Goal: Task Accomplishment & Management: Manage account settings

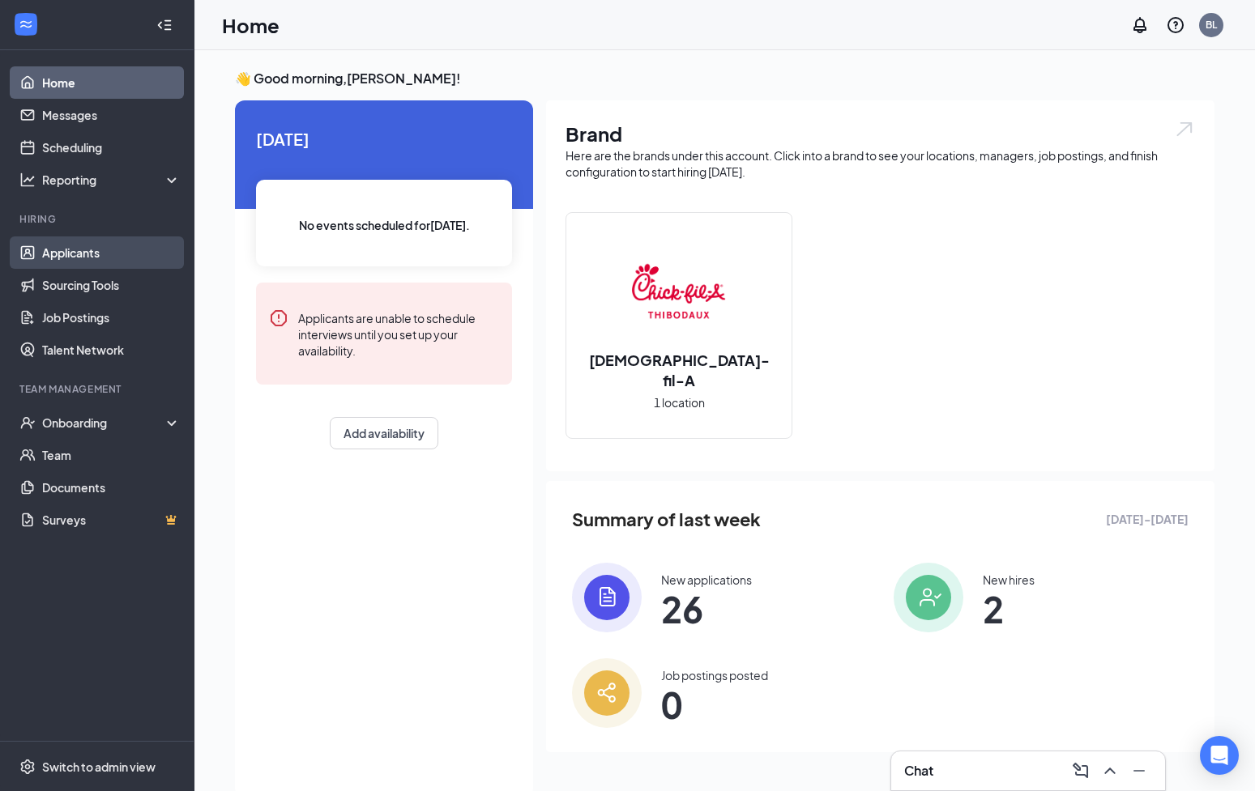
click at [79, 247] on link "Applicants" at bounding box center [111, 252] width 138 height 32
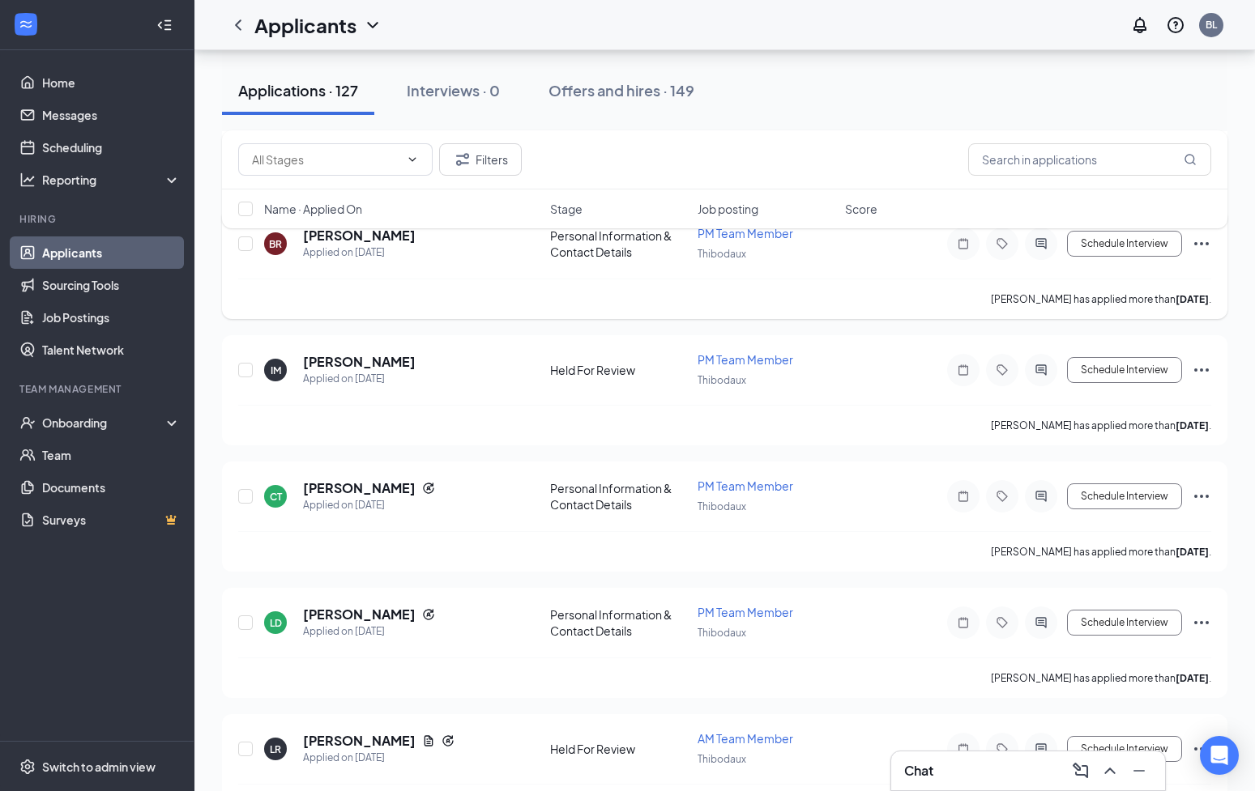
scroll to position [3090, 0]
click at [483, 168] on button "Filters" at bounding box center [480, 159] width 83 height 32
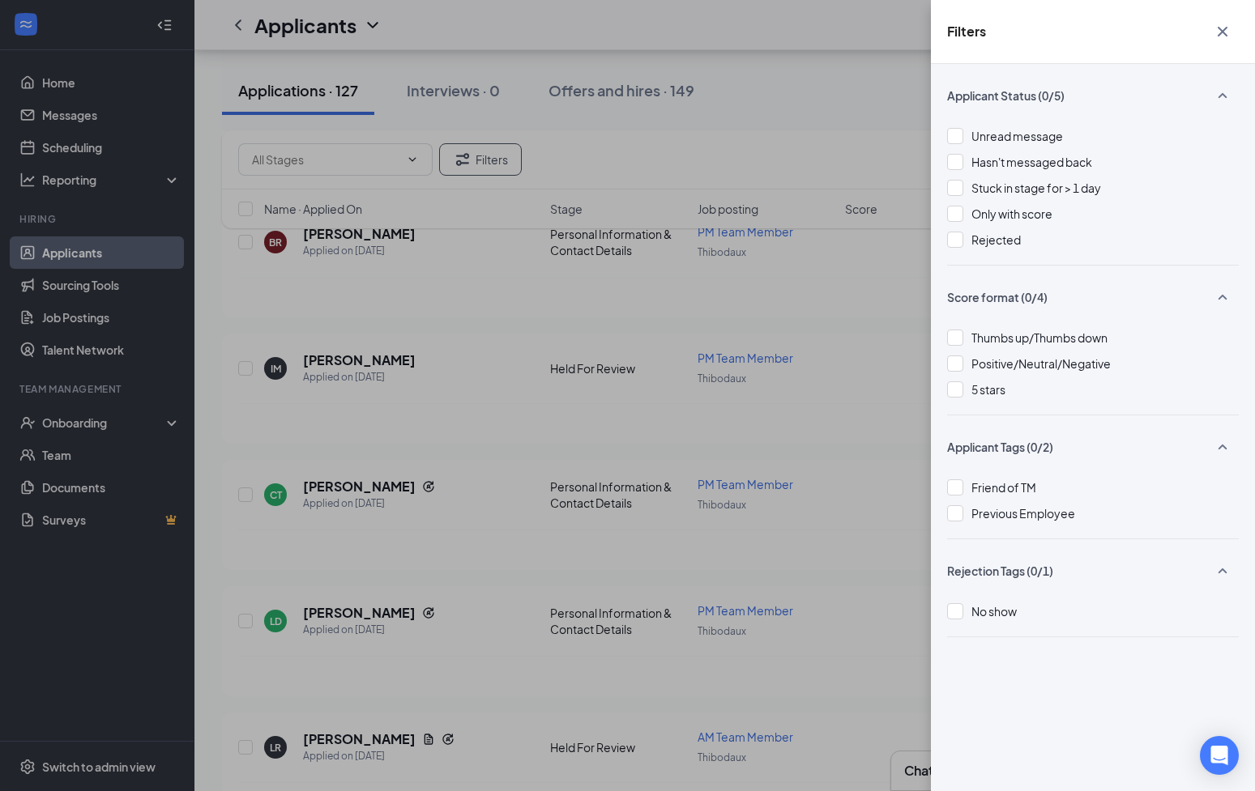
click at [1220, 28] on icon "Cross" at bounding box center [1221, 31] width 19 height 19
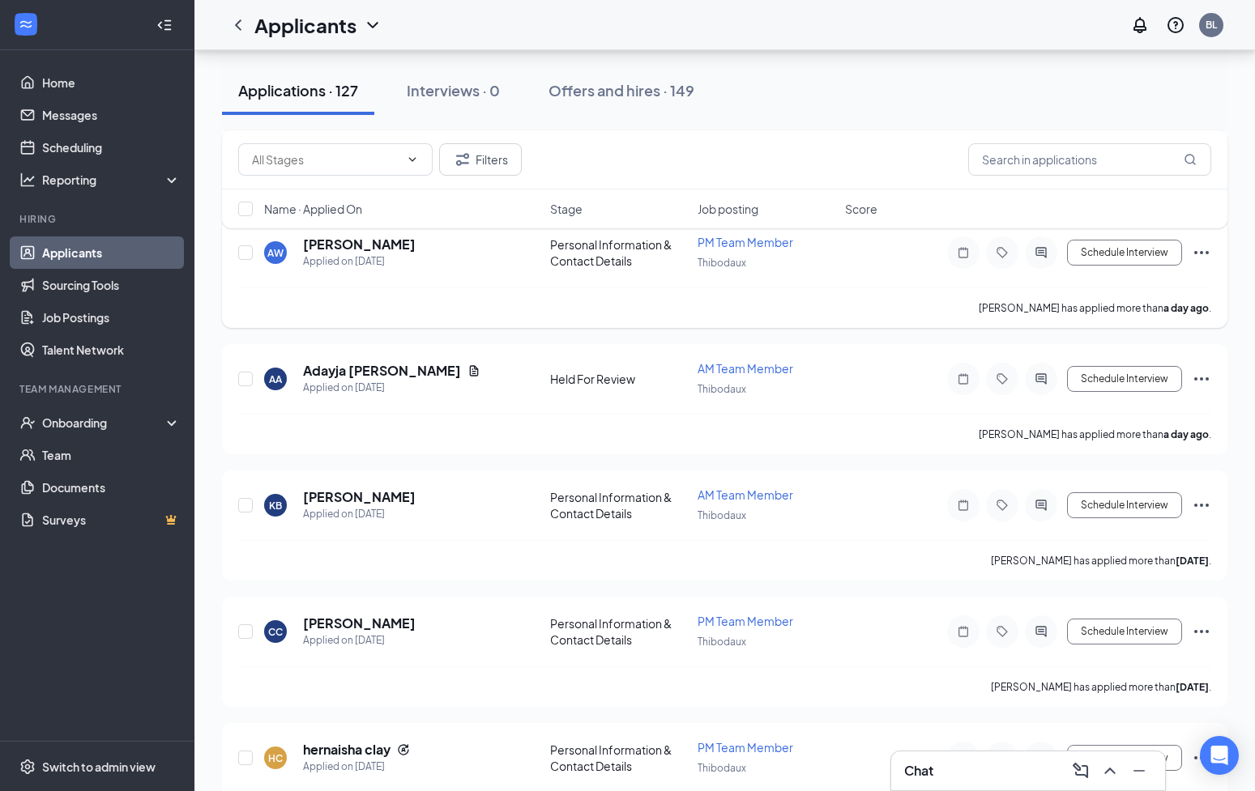
scroll to position [1290, 0]
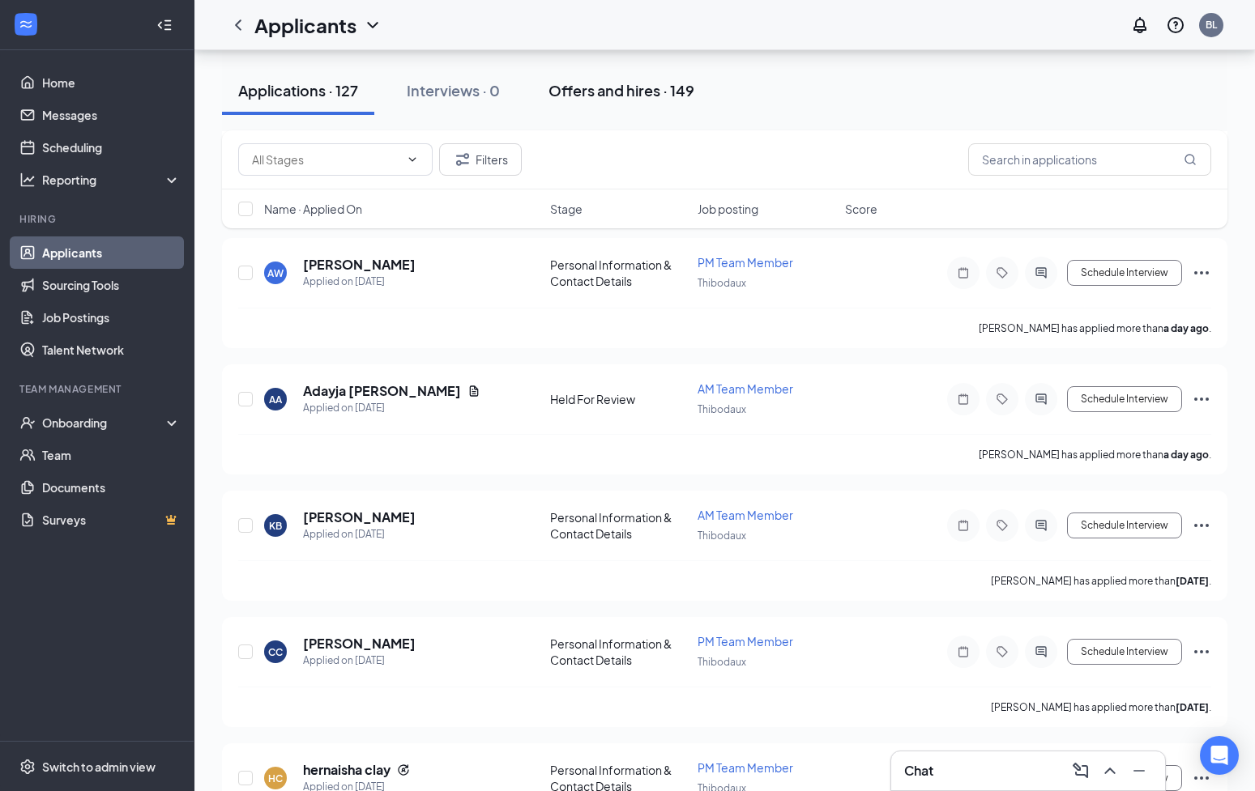
click at [583, 216] on div "Stage" at bounding box center [619, 209] width 138 height 16
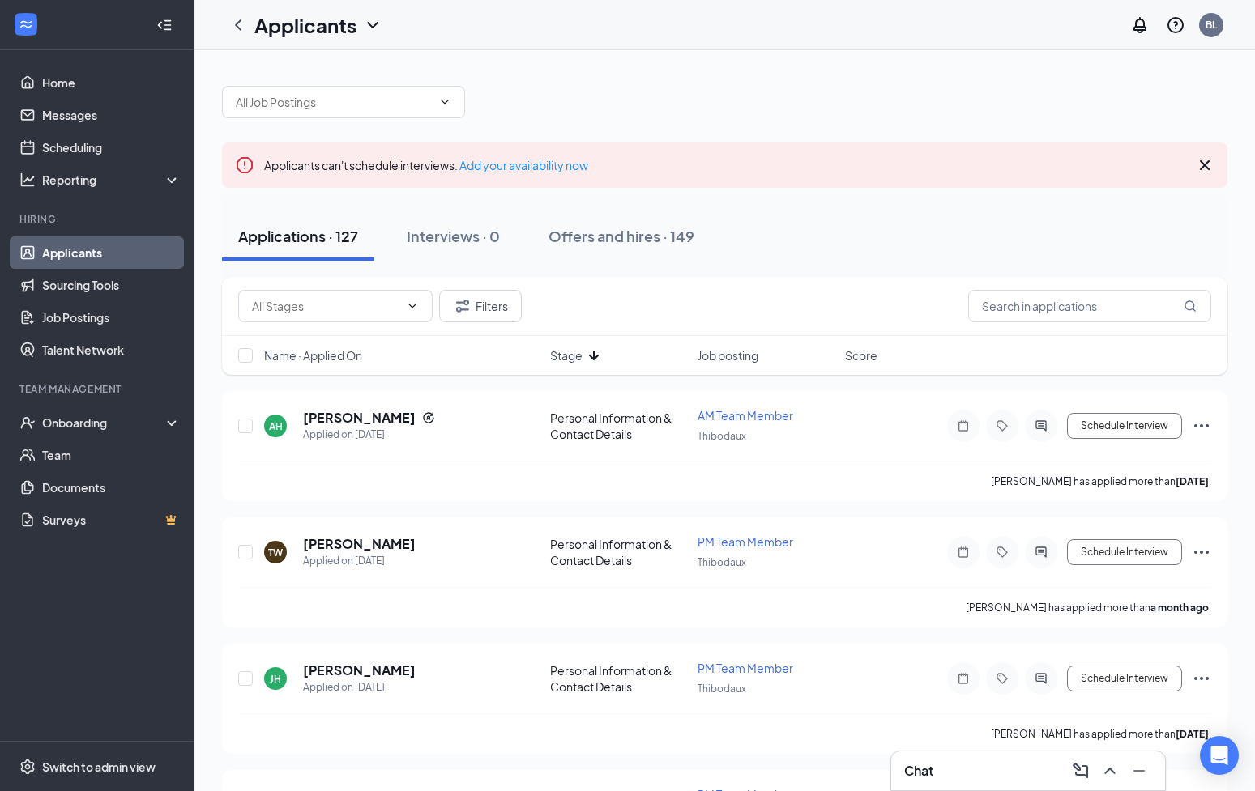
click at [577, 350] on span "Stage" at bounding box center [566, 355] width 32 height 16
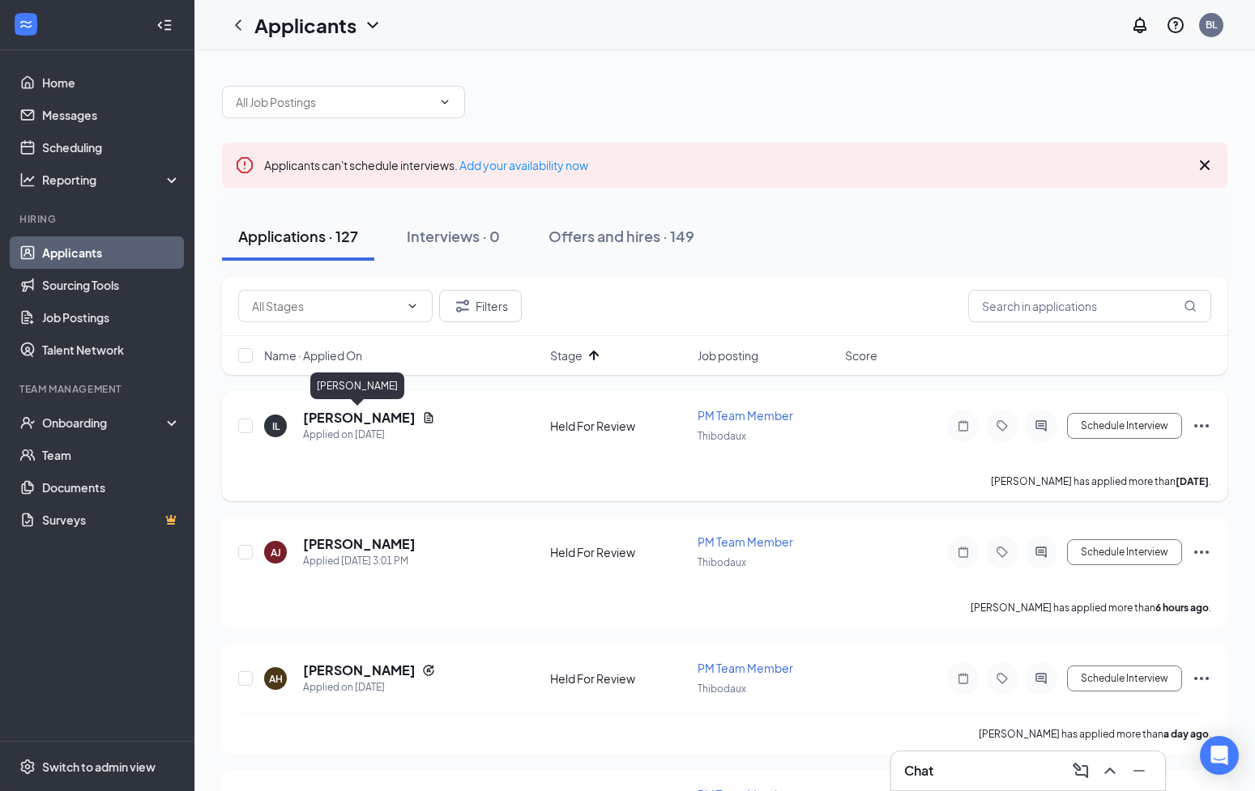
click at [322, 419] on h5 "[PERSON_NAME]" at bounding box center [359, 418] width 113 height 18
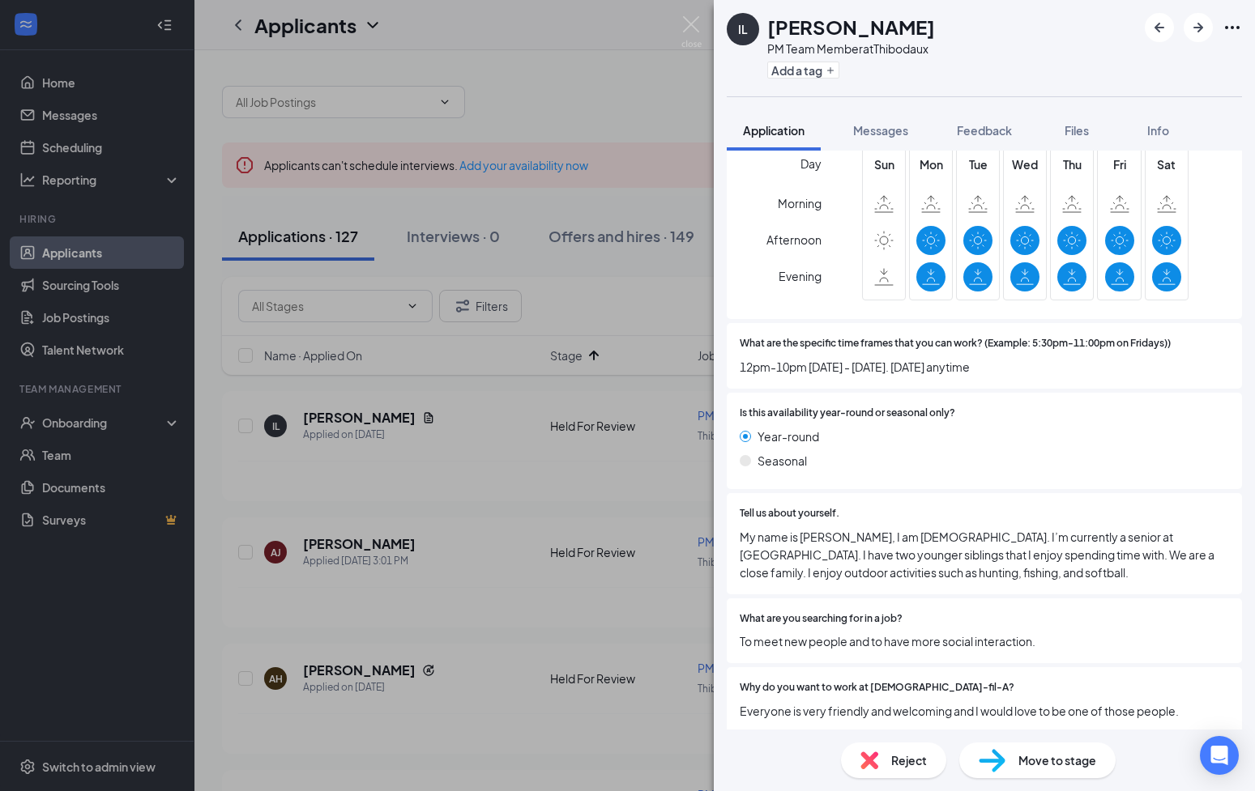
scroll to position [999, 0]
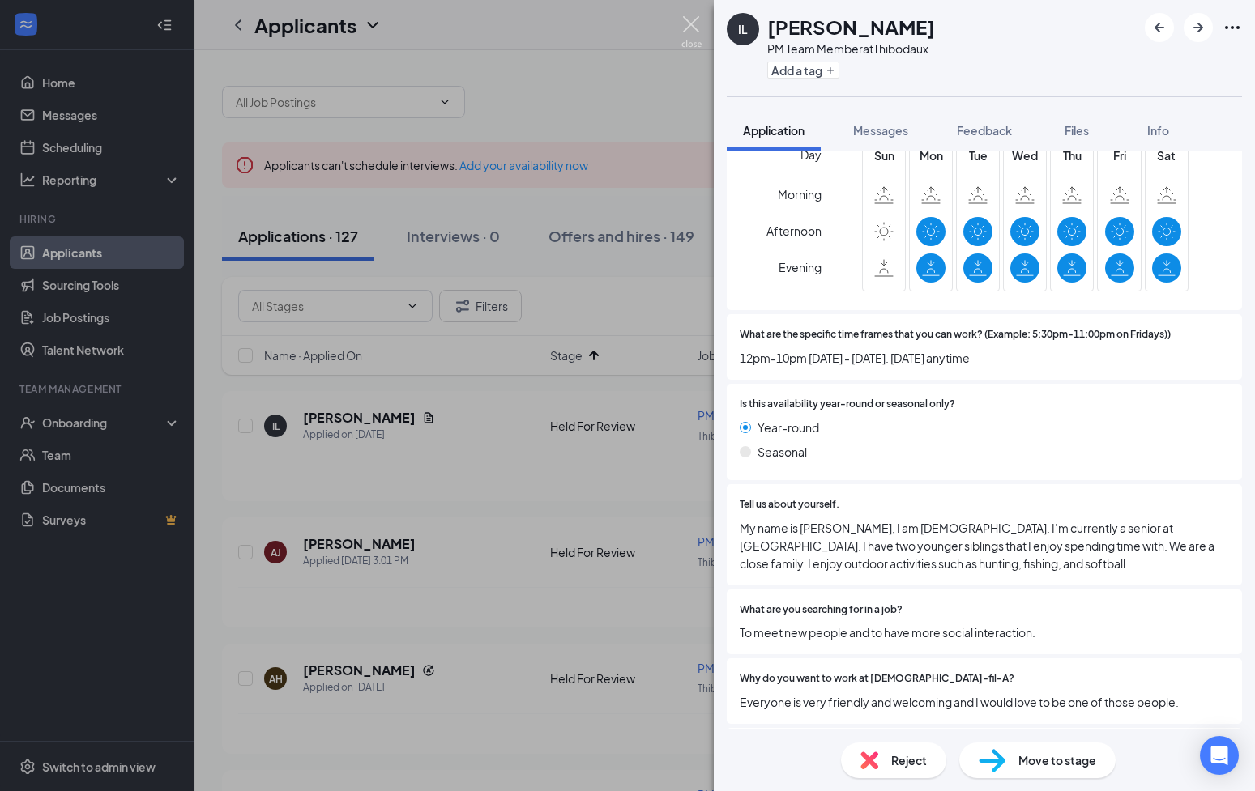
click at [684, 15] on div "IL [PERSON_NAME] PM Team Member at [GEOGRAPHIC_DATA] Add a tag Application Mess…" at bounding box center [627, 395] width 1255 height 791
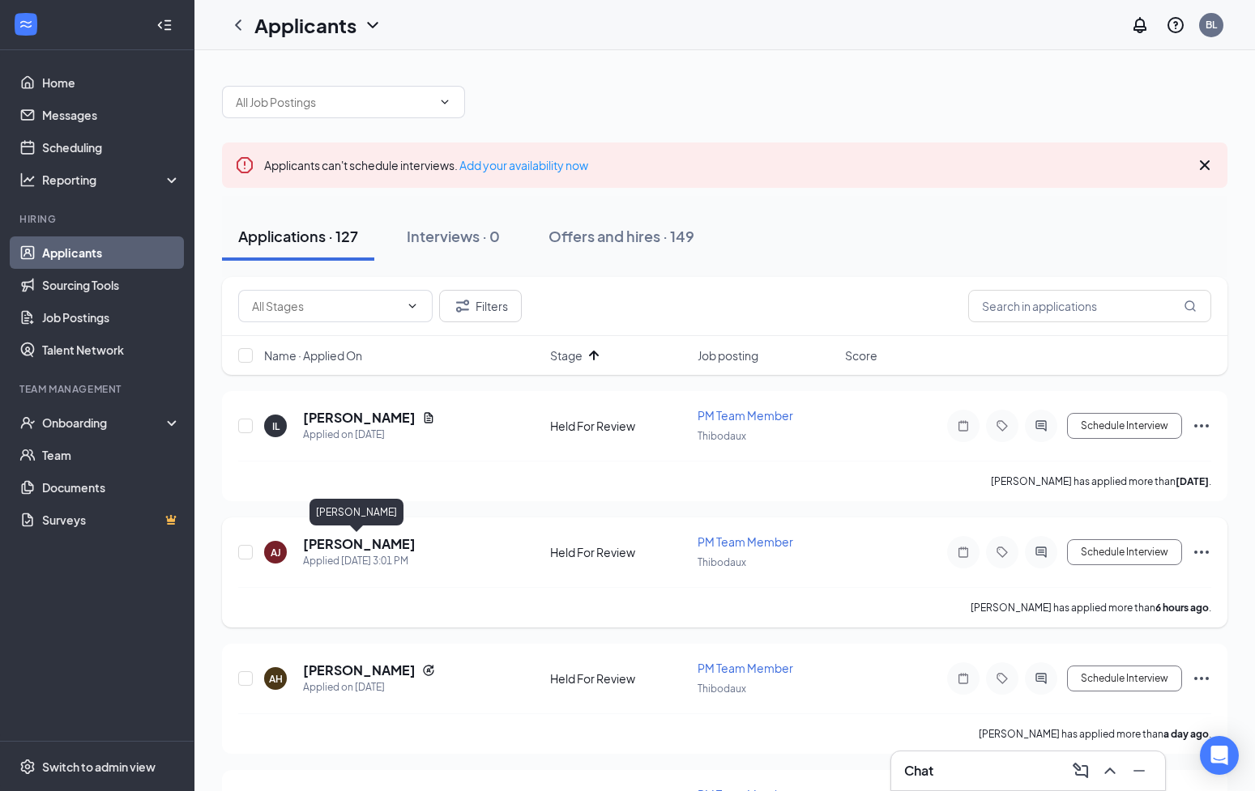
click at [367, 547] on h5 "[PERSON_NAME]" at bounding box center [359, 544] width 113 height 18
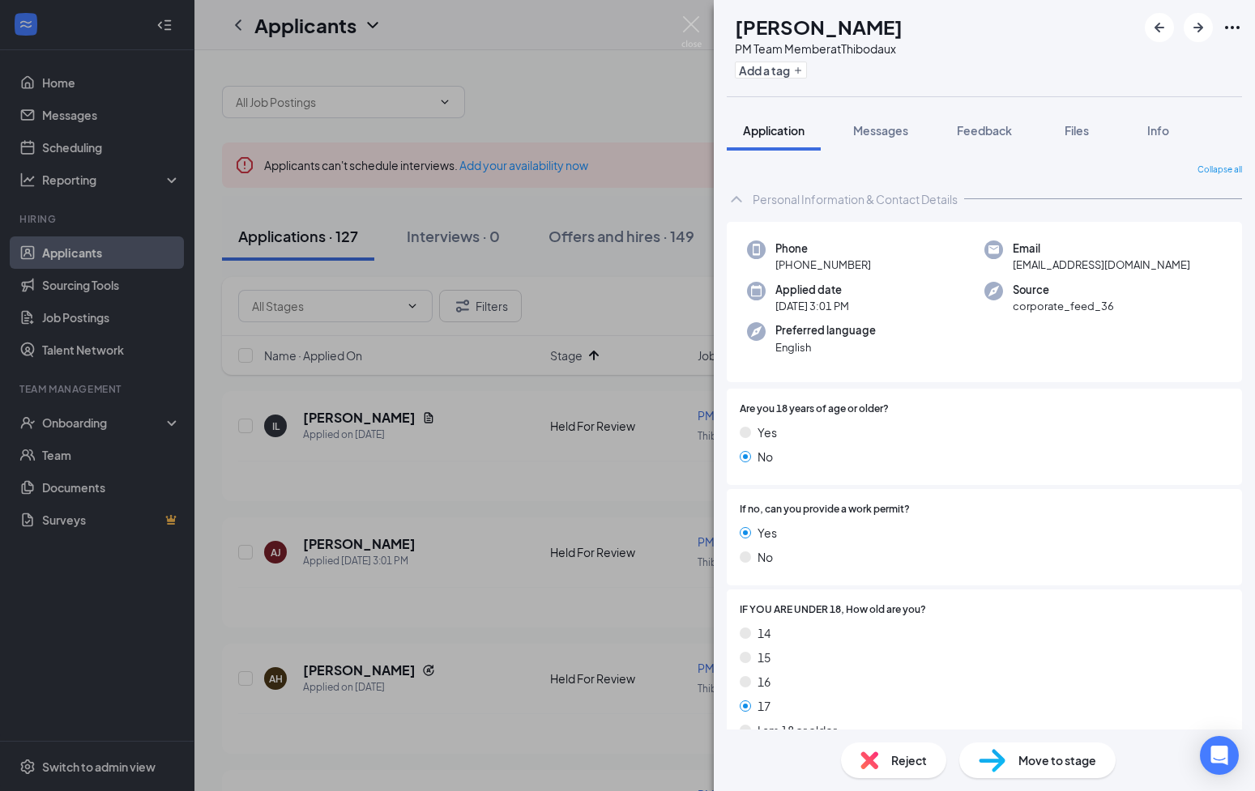
click at [674, 29] on div "[PERSON_NAME] [PERSON_NAME] PM Team Member at [GEOGRAPHIC_DATA] Add a tag Appli…" at bounding box center [627, 395] width 1255 height 791
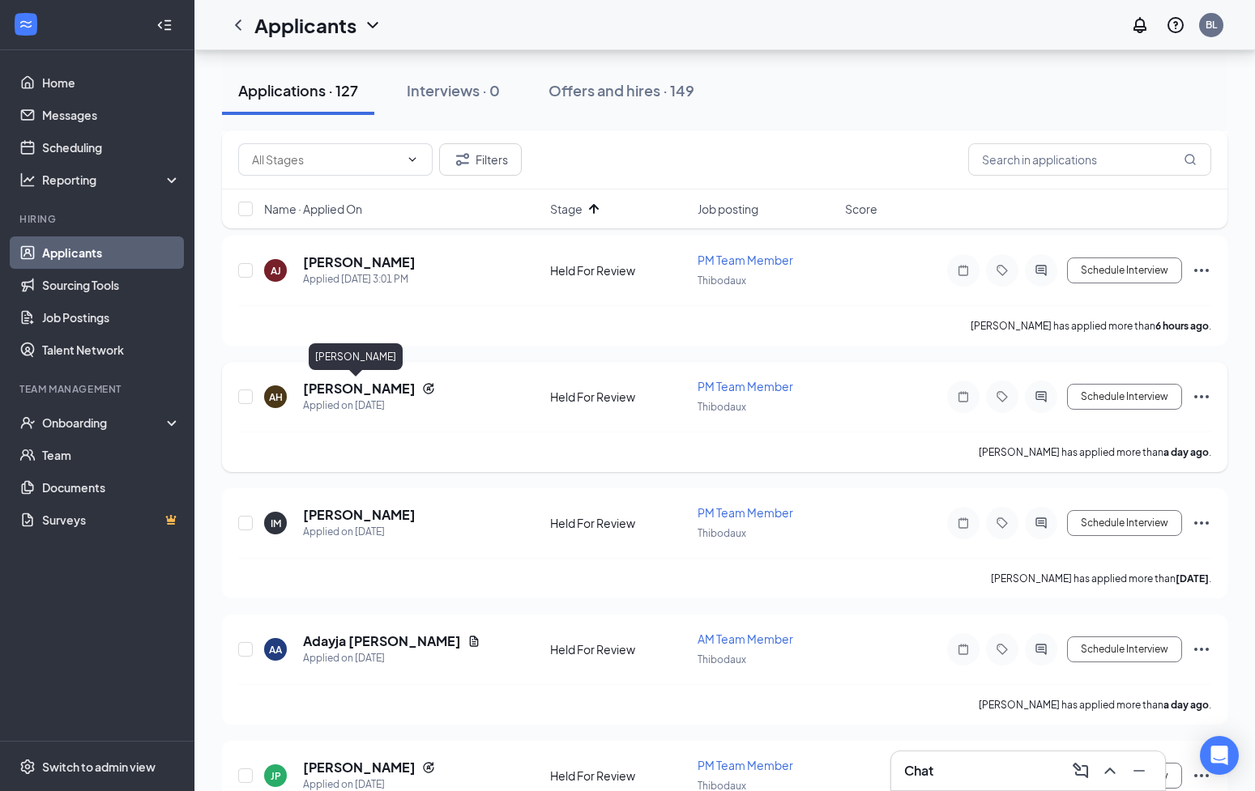
scroll to position [309, 0]
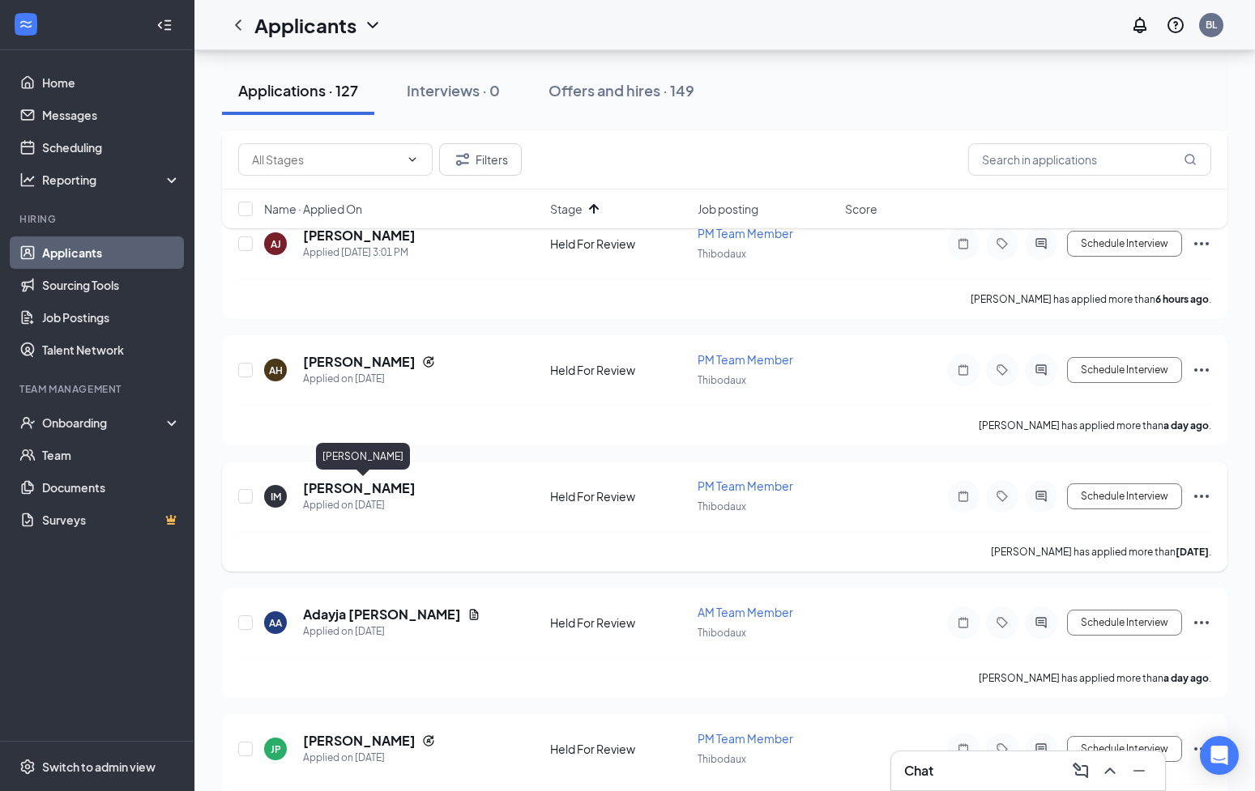
click at [362, 485] on h5 "[PERSON_NAME]" at bounding box center [359, 488] width 113 height 18
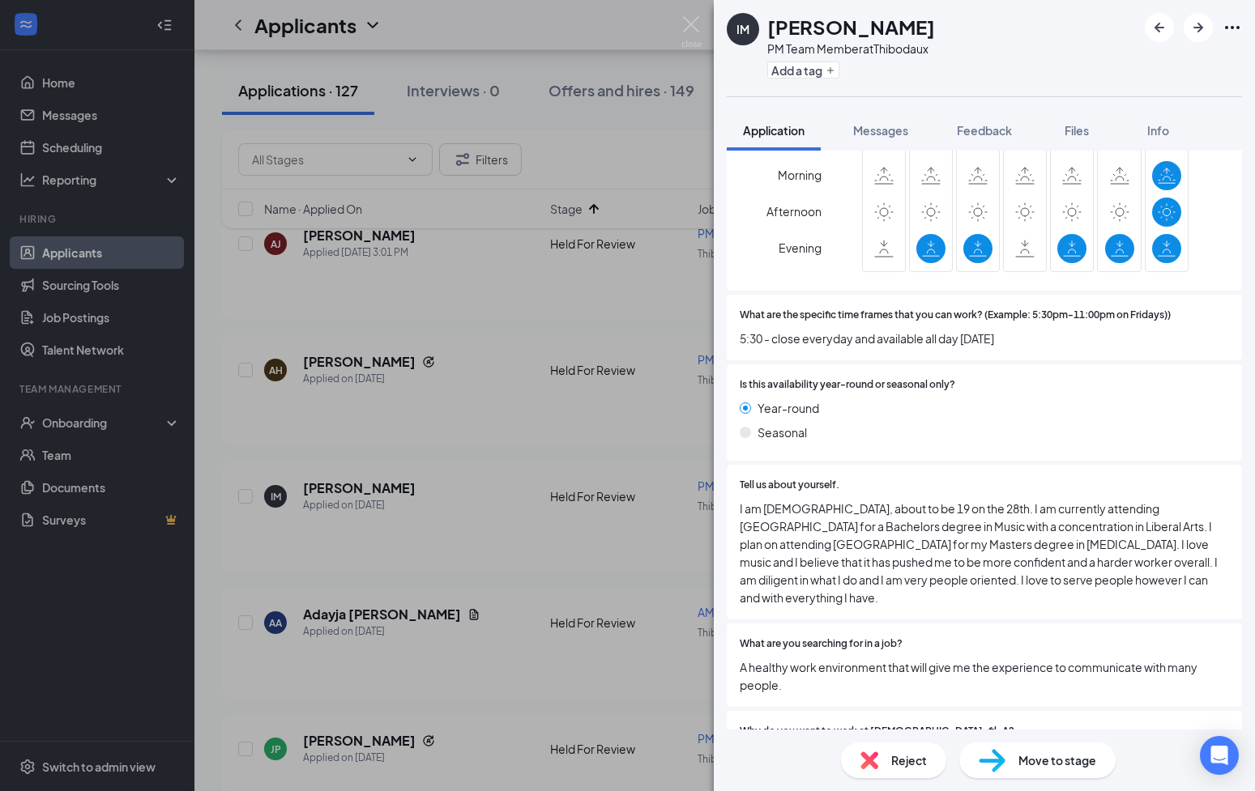
scroll to position [924, 0]
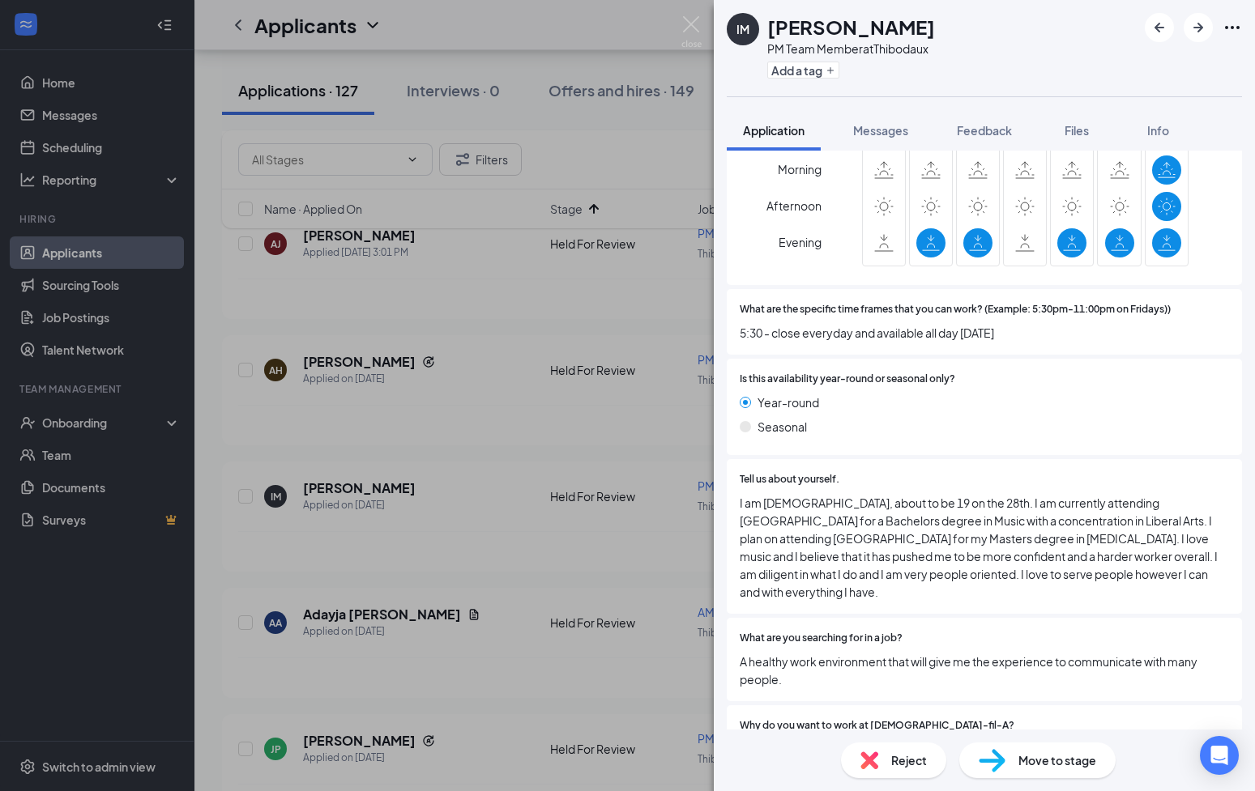
click at [602, 496] on div "IM [PERSON_NAME] PM Team Member at [GEOGRAPHIC_DATA] Add a tag Application Mess…" at bounding box center [627, 395] width 1255 height 791
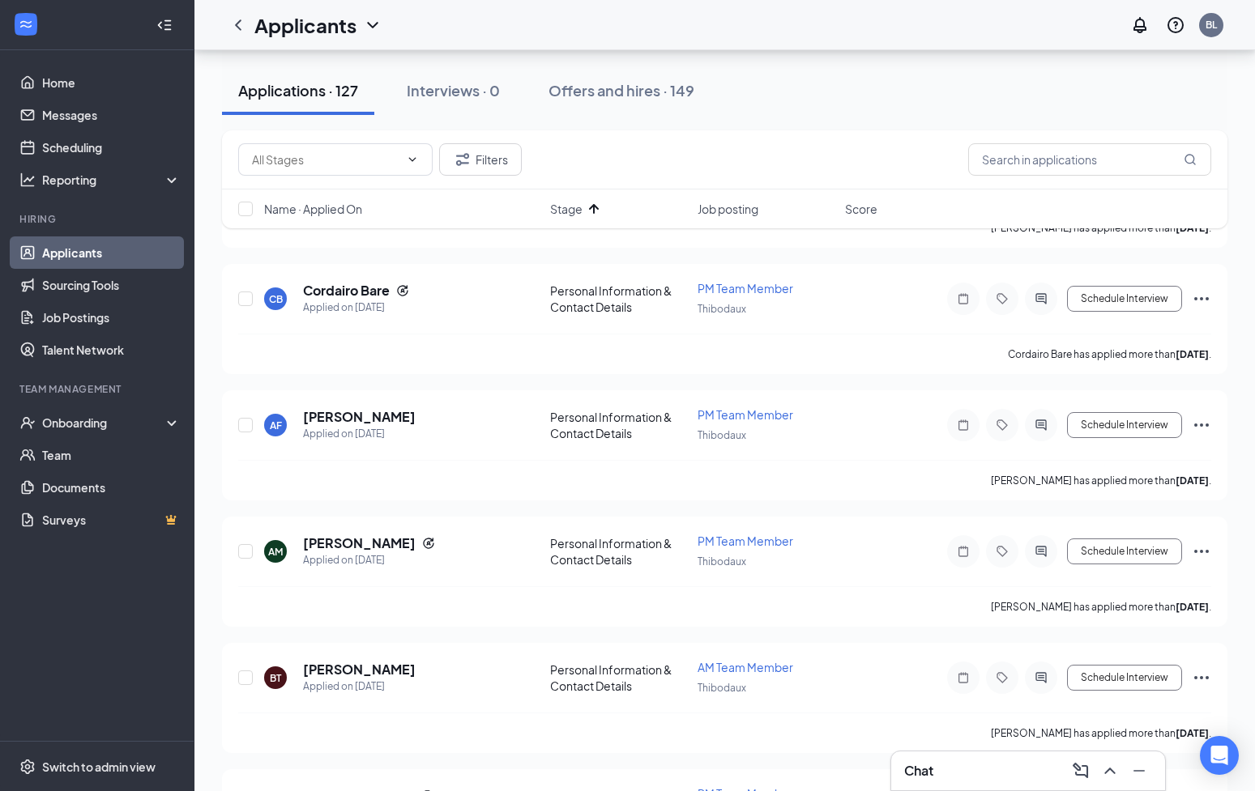
scroll to position [2404, 0]
click at [356, 207] on span "Name · Applied On" at bounding box center [313, 209] width 98 height 16
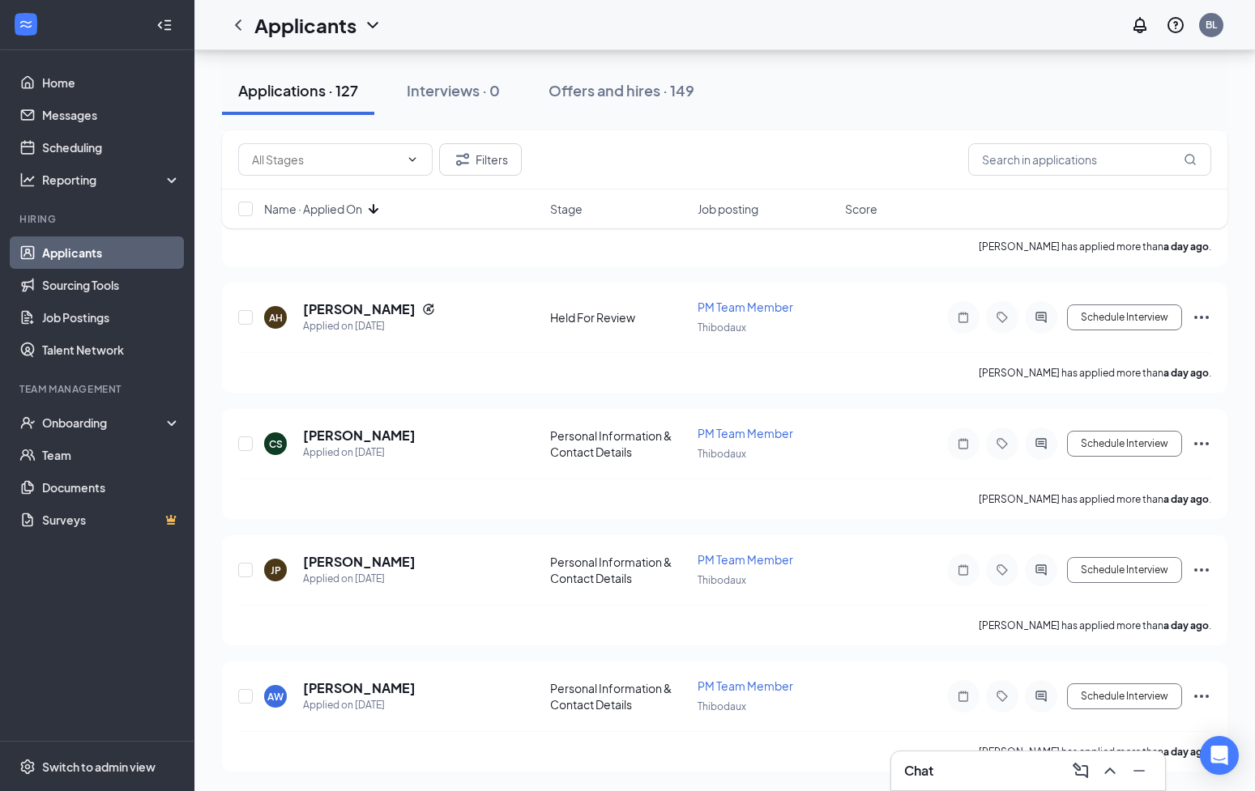
scroll to position [867, 0]
click at [323, 86] on div "Applications · 127" at bounding box center [298, 90] width 120 height 20
click at [312, 161] on input "text" at bounding box center [325, 160] width 147 height 18
click at [294, 163] on input "text" at bounding box center [325, 160] width 147 height 18
click at [296, 160] on input "text" at bounding box center [325, 160] width 147 height 18
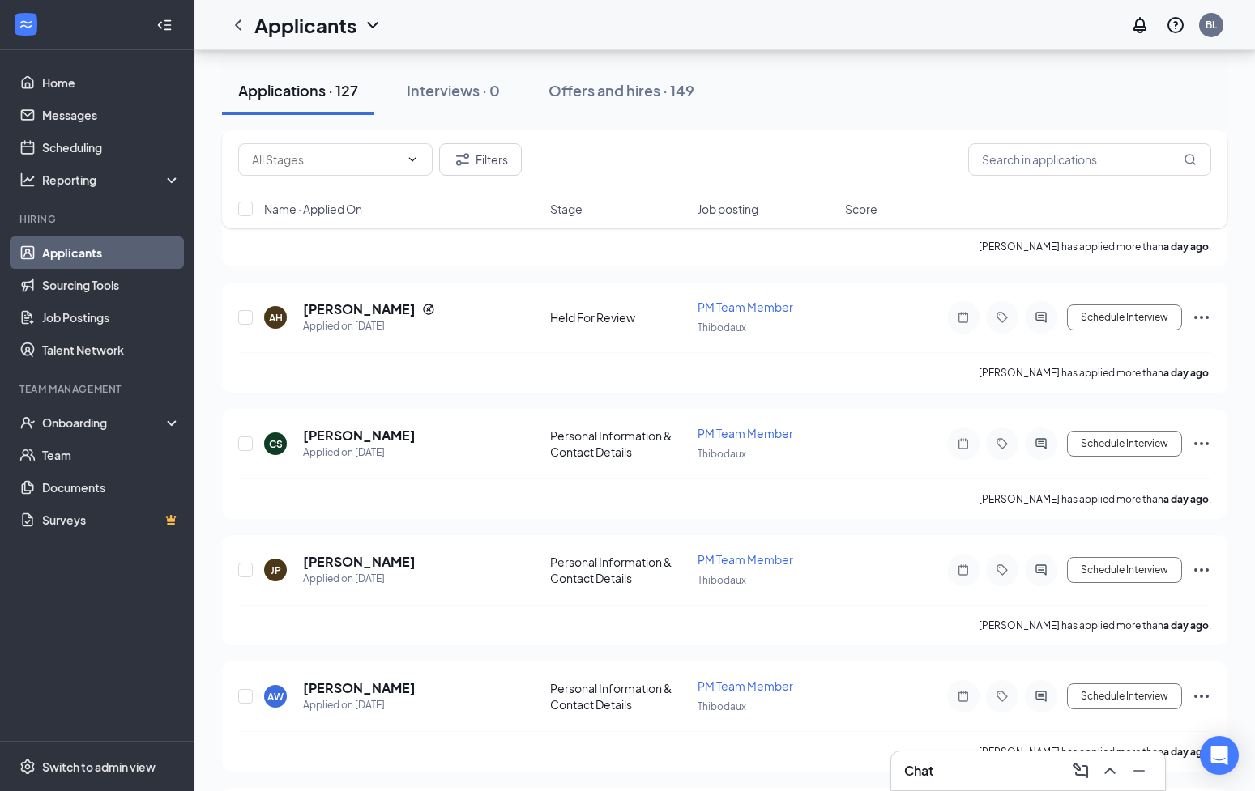
click at [1057, 141] on div "Filters" at bounding box center [724, 159] width 1005 height 59
click at [1046, 152] on input "text" at bounding box center [1089, 159] width 243 height 32
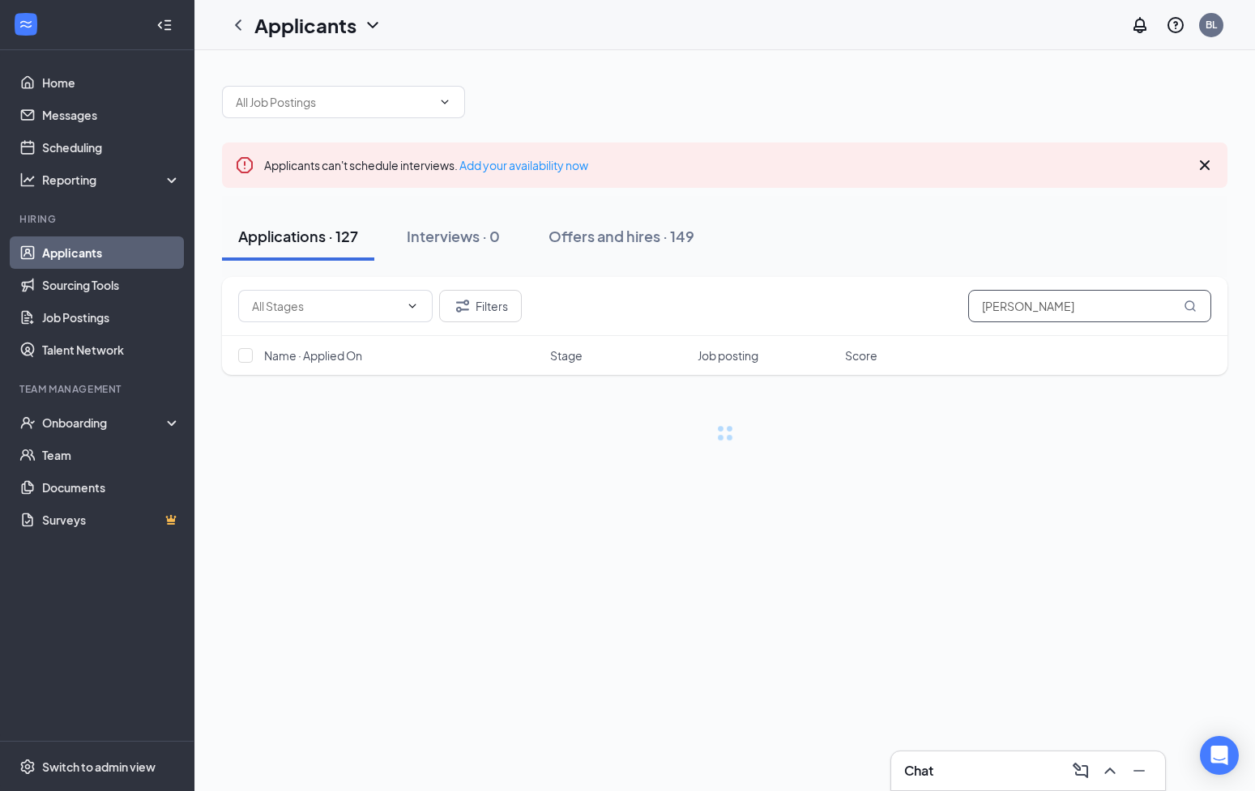
type input "[PERSON_NAME]"
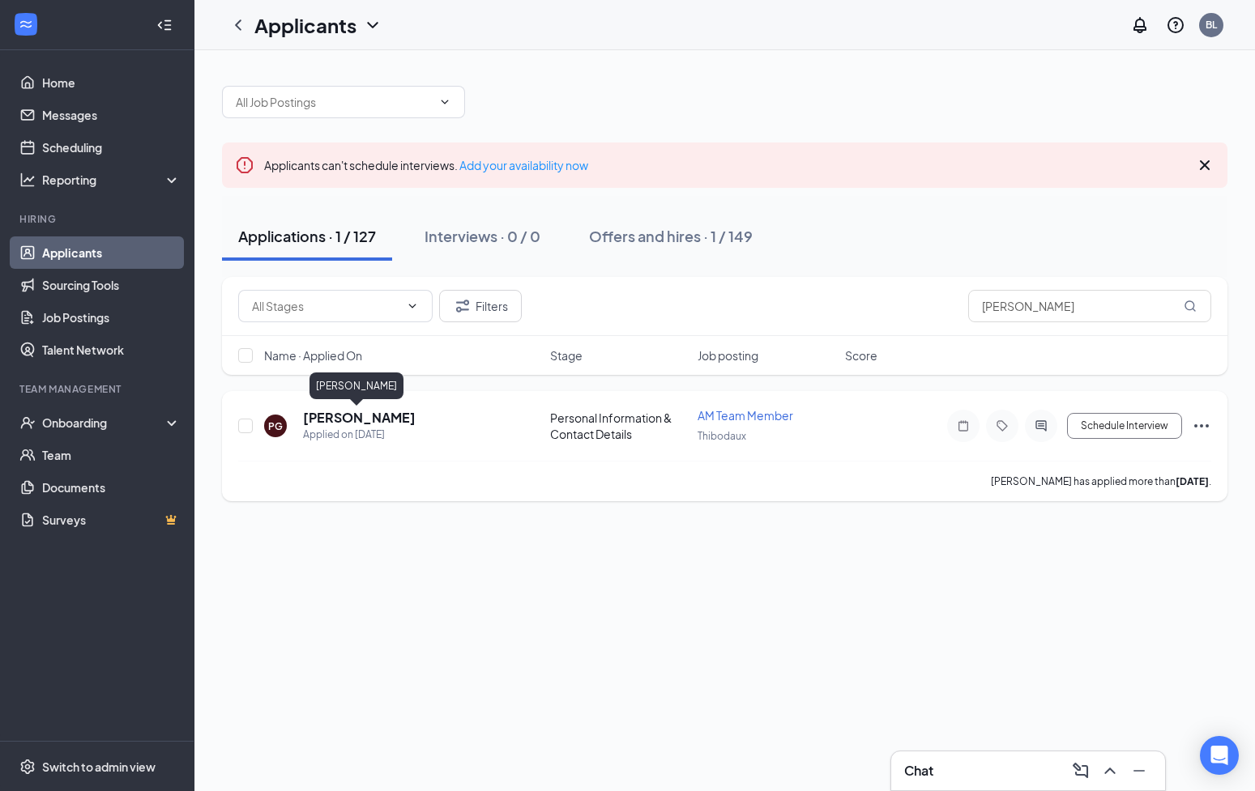
click at [344, 415] on h5 "[PERSON_NAME]" at bounding box center [359, 418] width 113 height 18
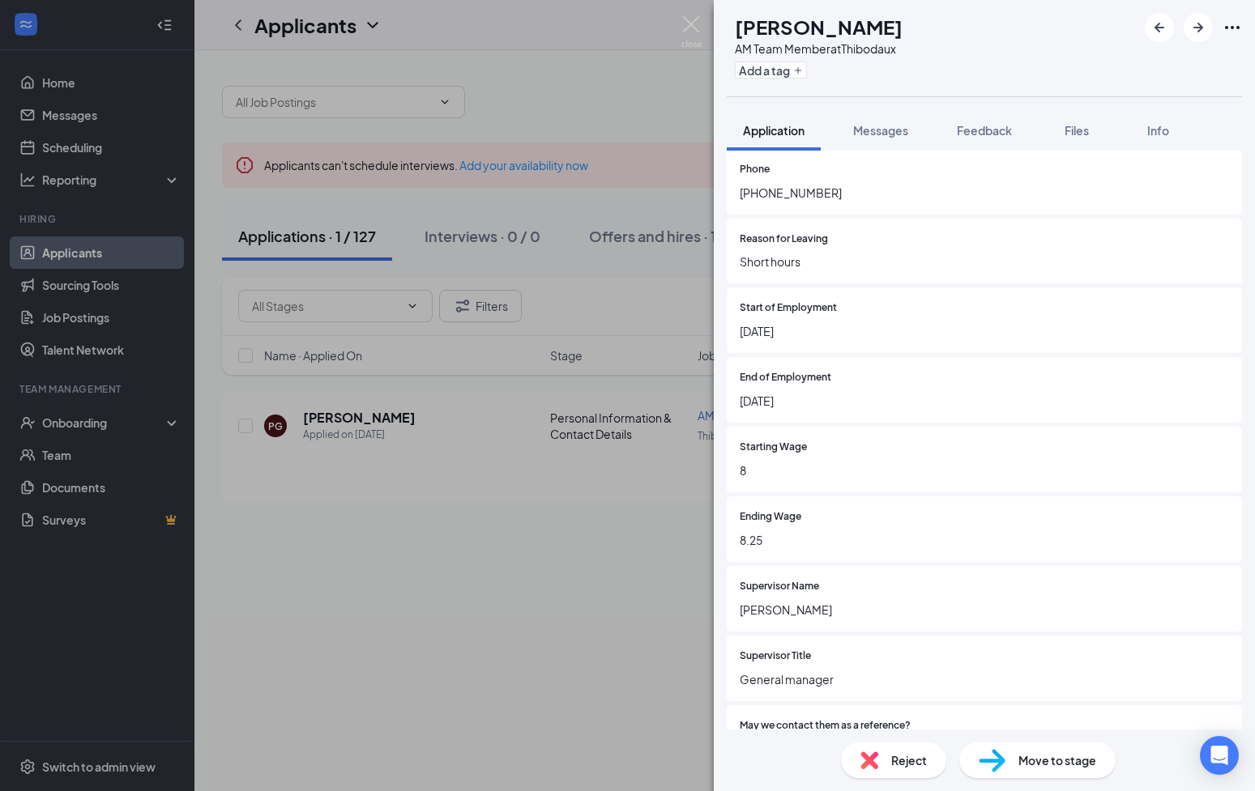
scroll to position [2358, 0]
click at [682, 23] on img at bounding box center [691, 32] width 20 height 32
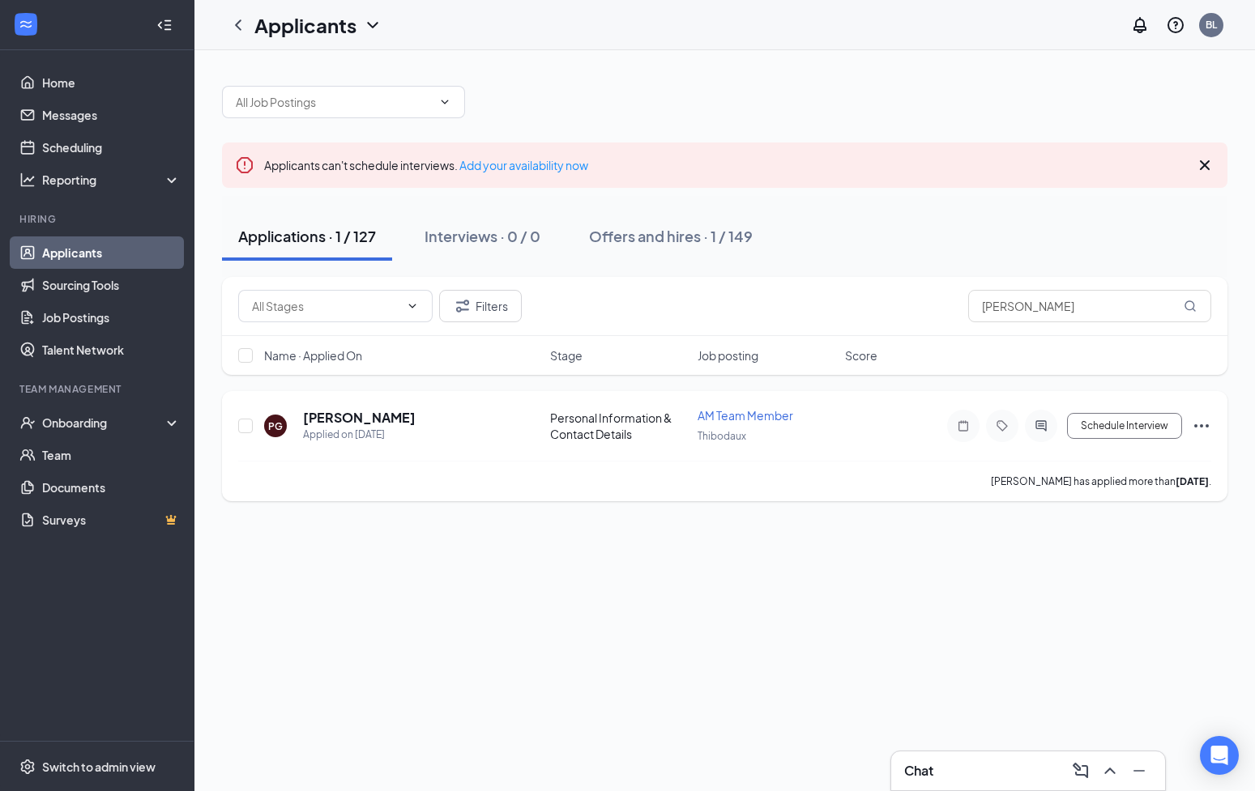
click at [1199, 426] on icon "Ellipses" at bounding box center [1200, 425] width 19 height 19
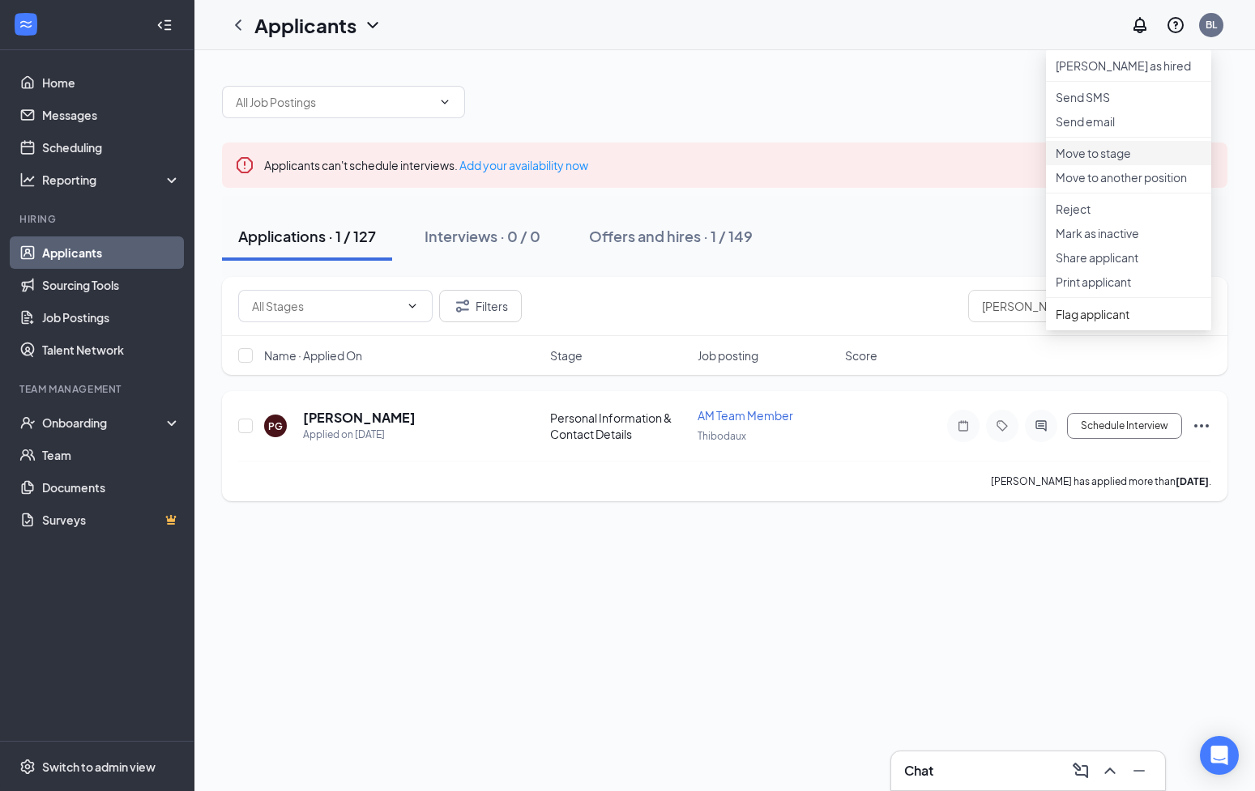
click at [1135, 165] on li "Move to stage" at bounding box center [1128, 153] width 165 height 24
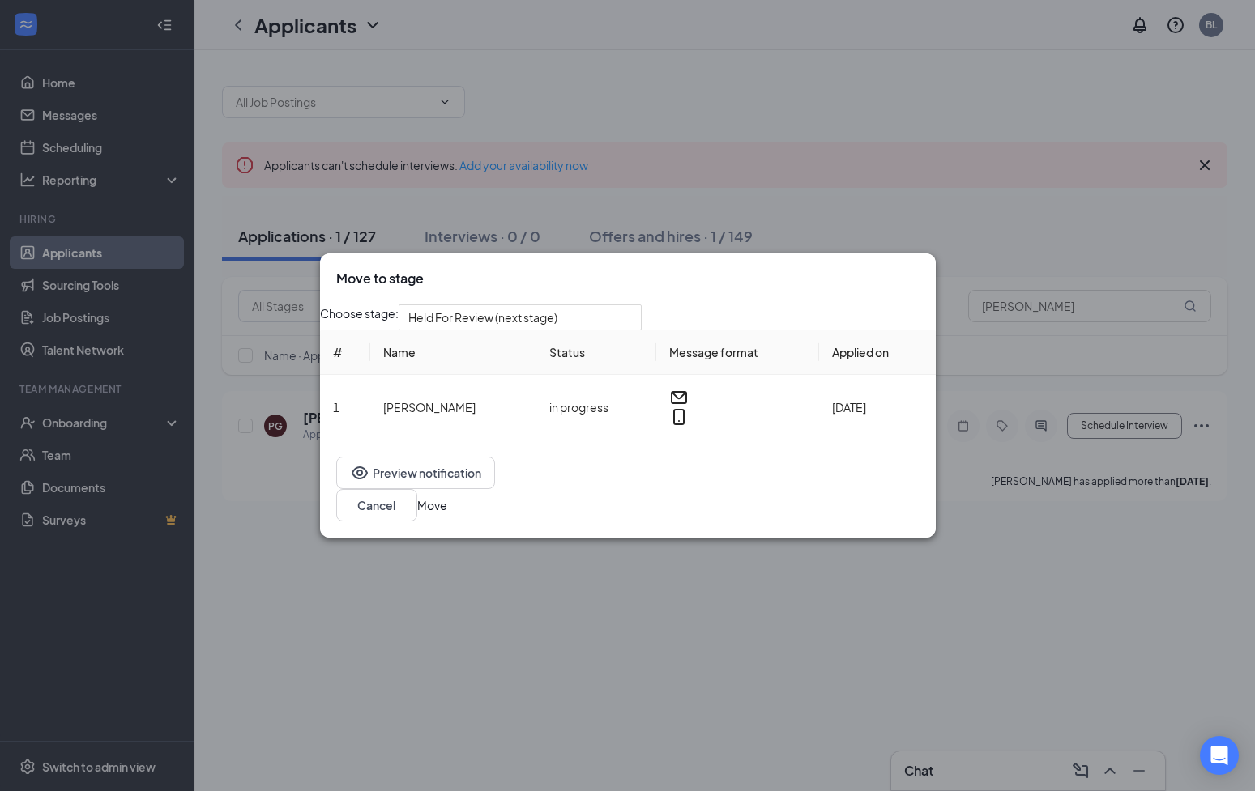
click at [447, 514] on button "Move" at bounding box center [432, 505] width 30 height 18
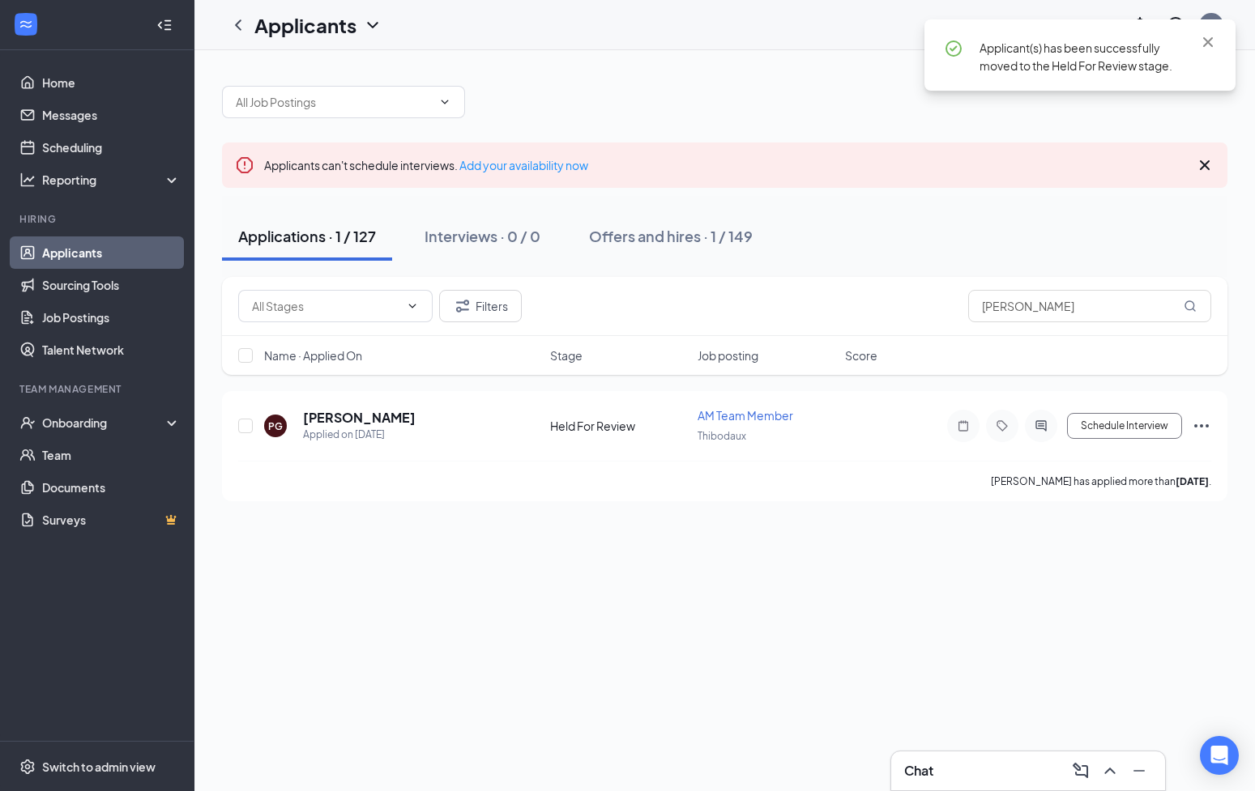
click at [342, 236] on div "Applications · 1 / 127" at bounding box center [307, 236] width 138 height 20
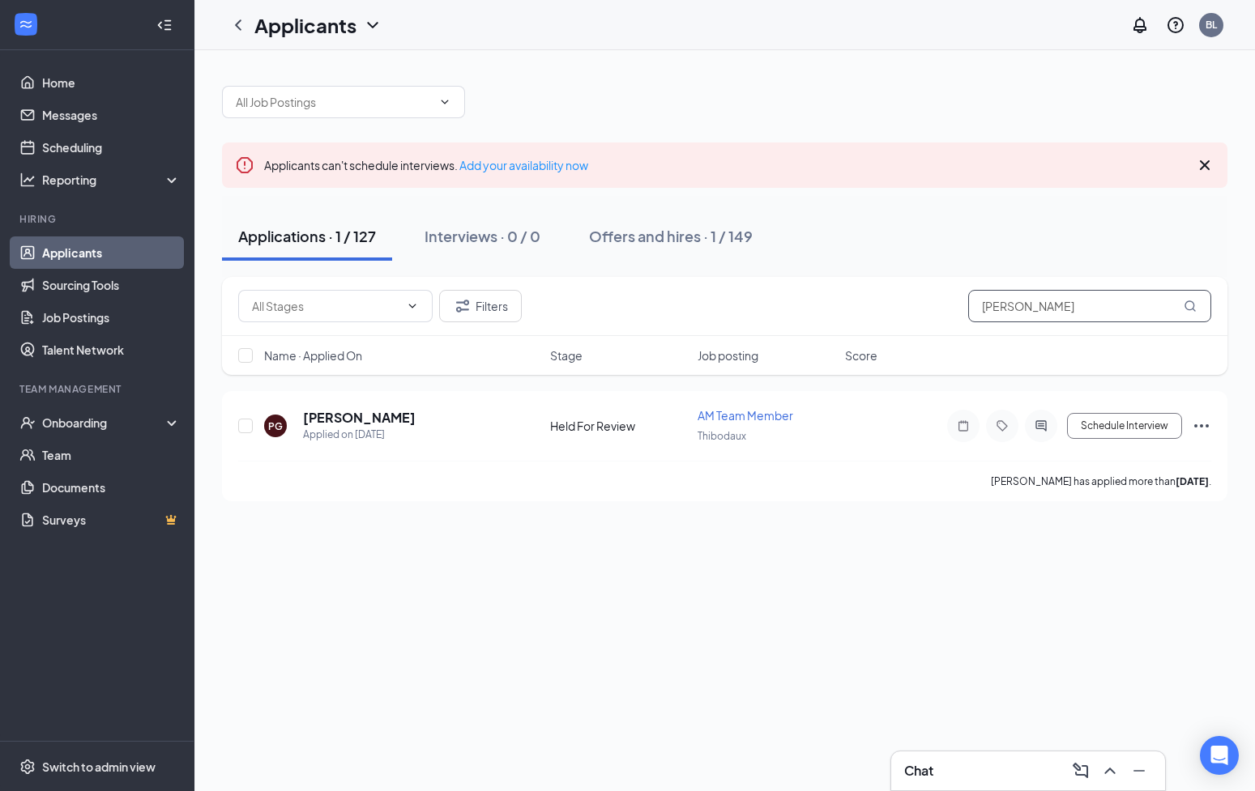
drag, startPoint x: 1020, startPoint y: 324, endPoint x: 832, endPoint y: 348, distance: 190.3
click at [831, 348] on div "Filters [PERSON_NAME] Name · Applied On Stage Job posting Score" at bounding box center [724, 326] width 1005 height 98
click at [987, 313] on input "[PERSON_NAME]" at bounding box center [1089, 306] width 243 height 32
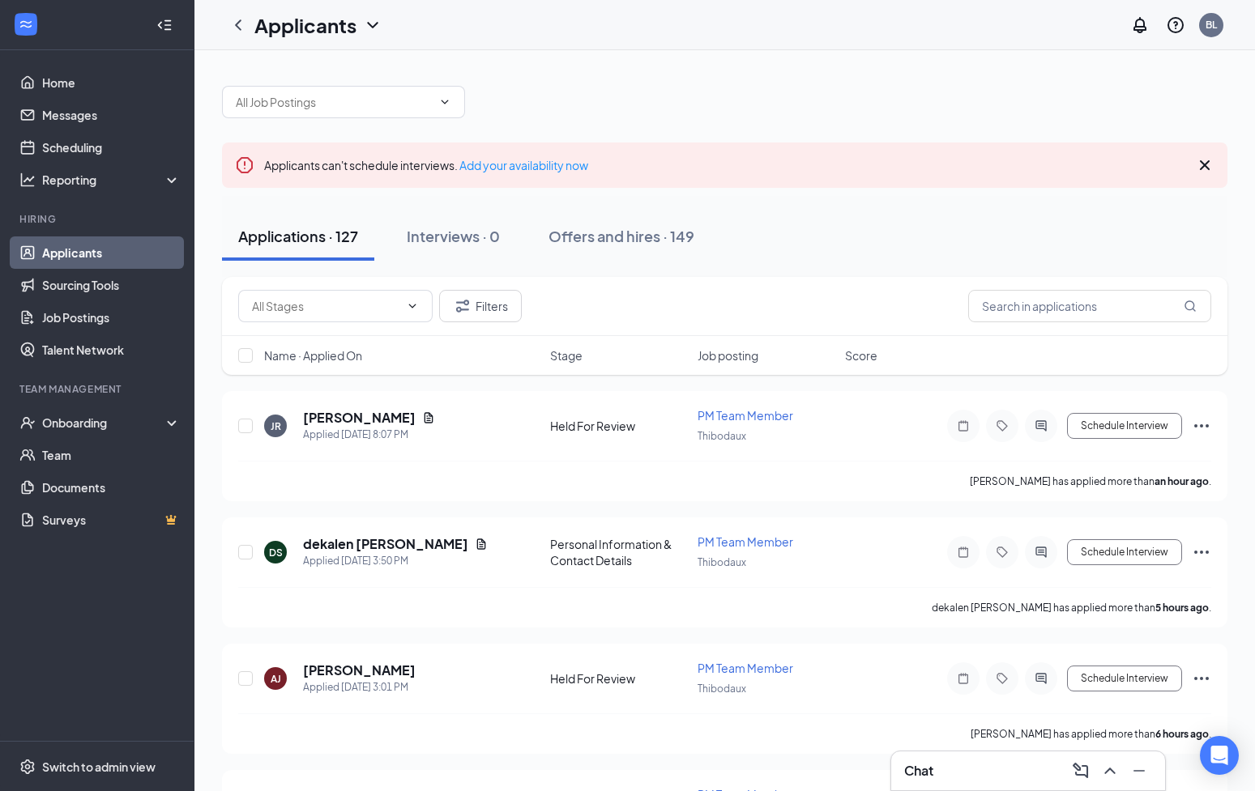
click at [935, 260] on div "Applications · 127 Interviews · 0 Offers and hires · 149" at bounding box center [724, 236] width 1005 height 49
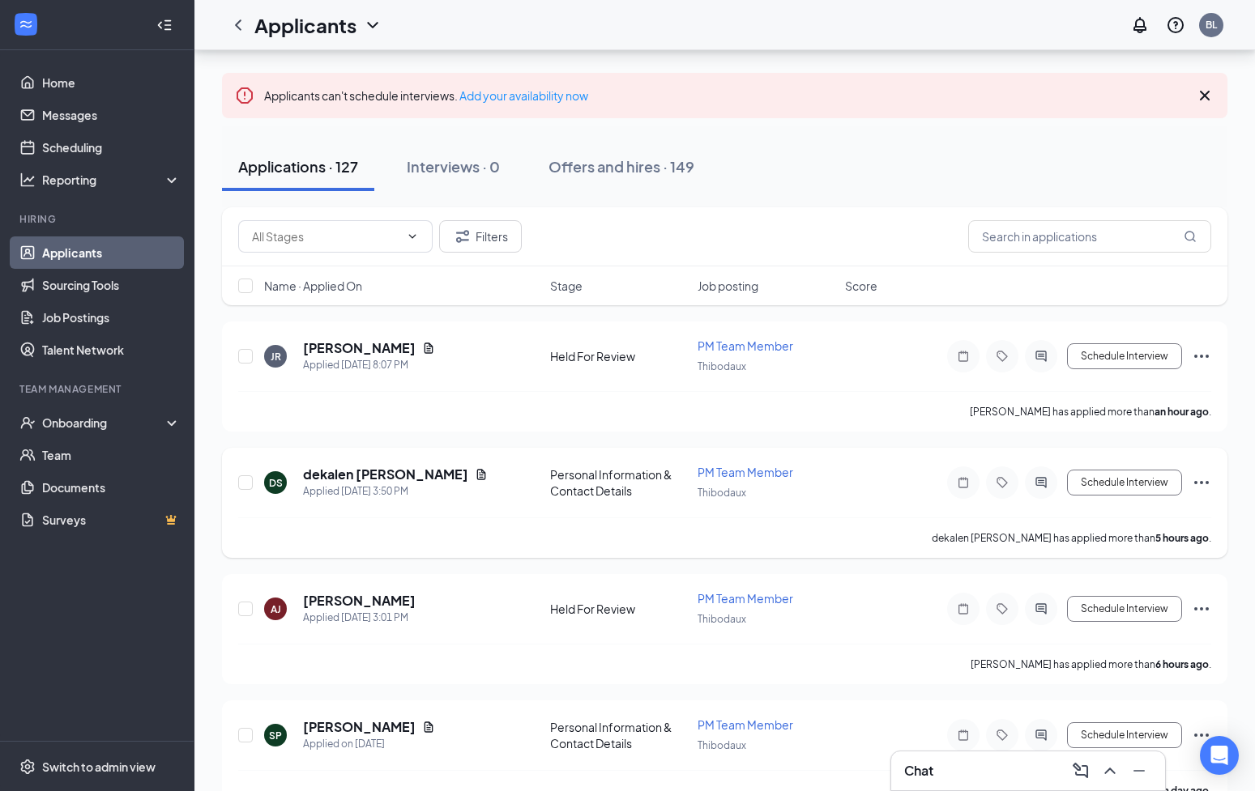
scroll to position [111, 0]
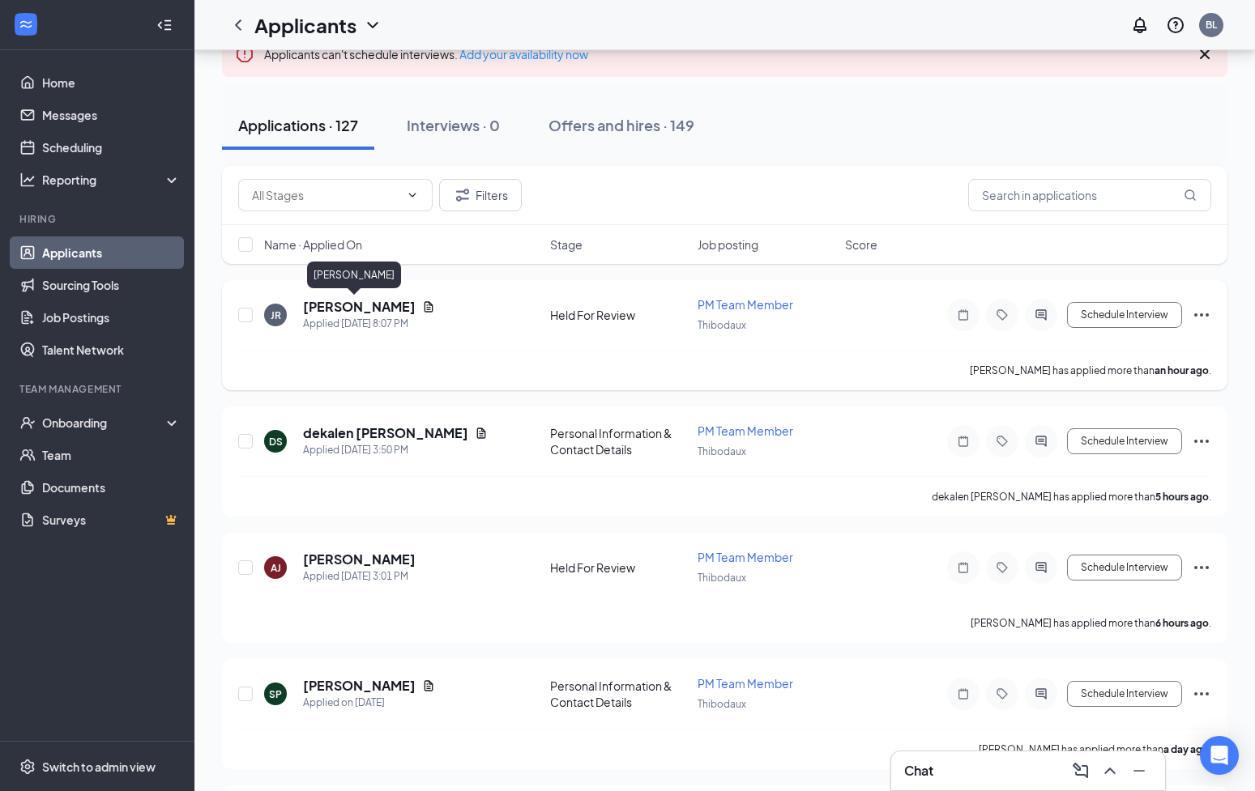
click at [363, 308] on h5 "[PERSON_NAME]" at bounding box center [359, 307] width 113 height 18
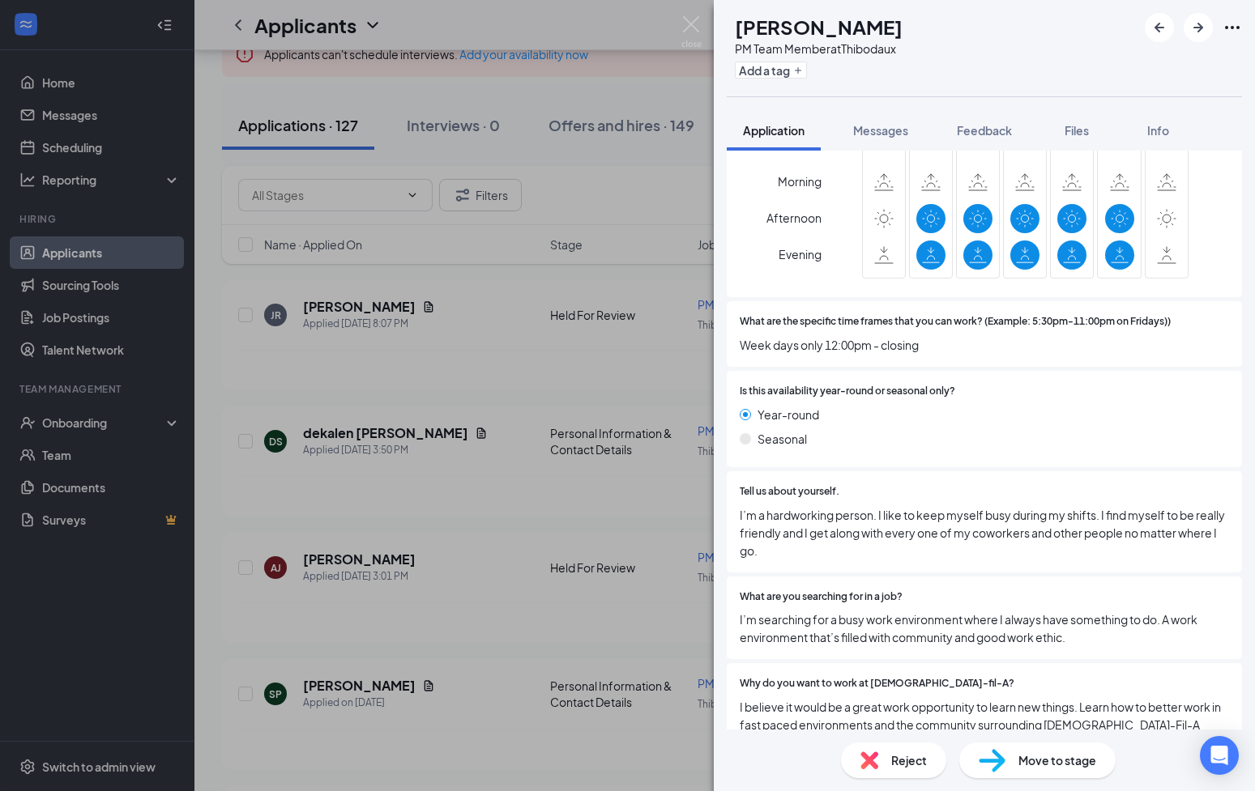
scroll to position [1055, 0]
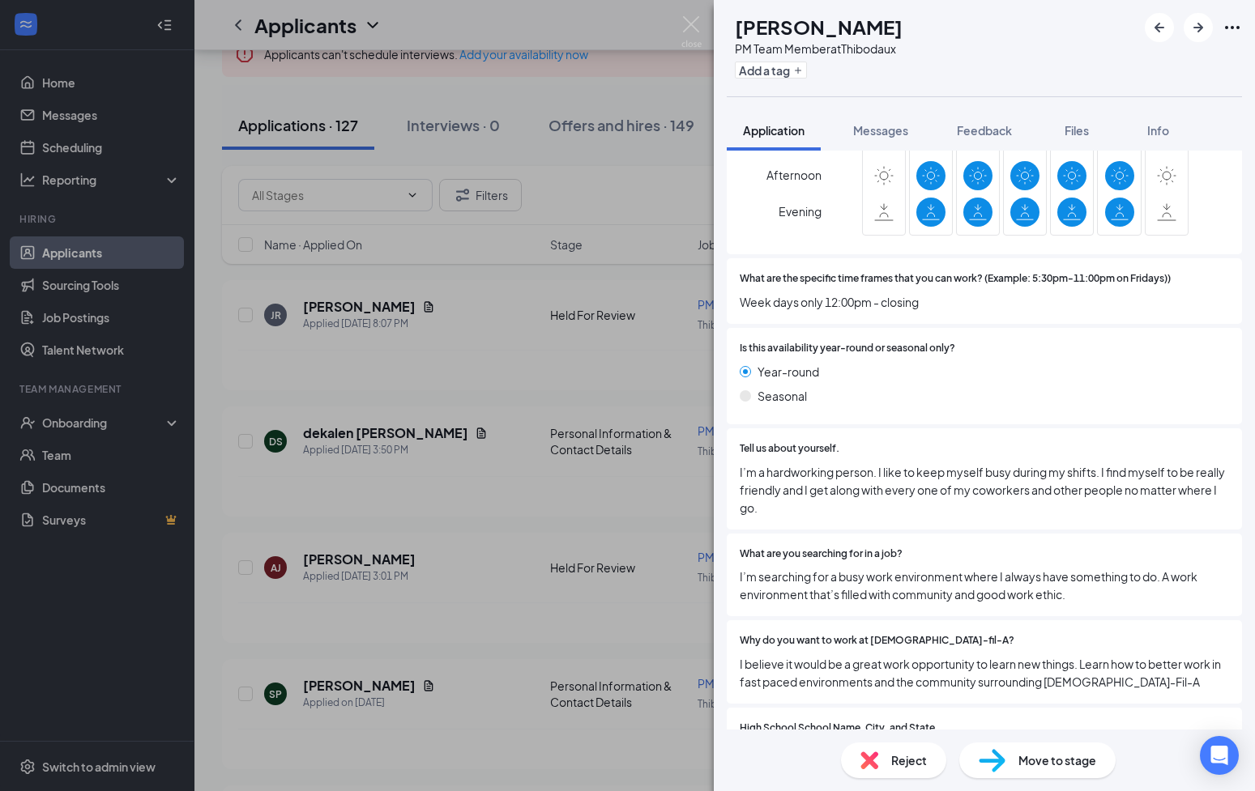
click at [578, 420] on div "JR [PERSON_NAME] PM Team Member at [GEOGRAPHIC_DATA] Add a tag Application Mess…" at bounding box center [627, 395] width 1255 height 791
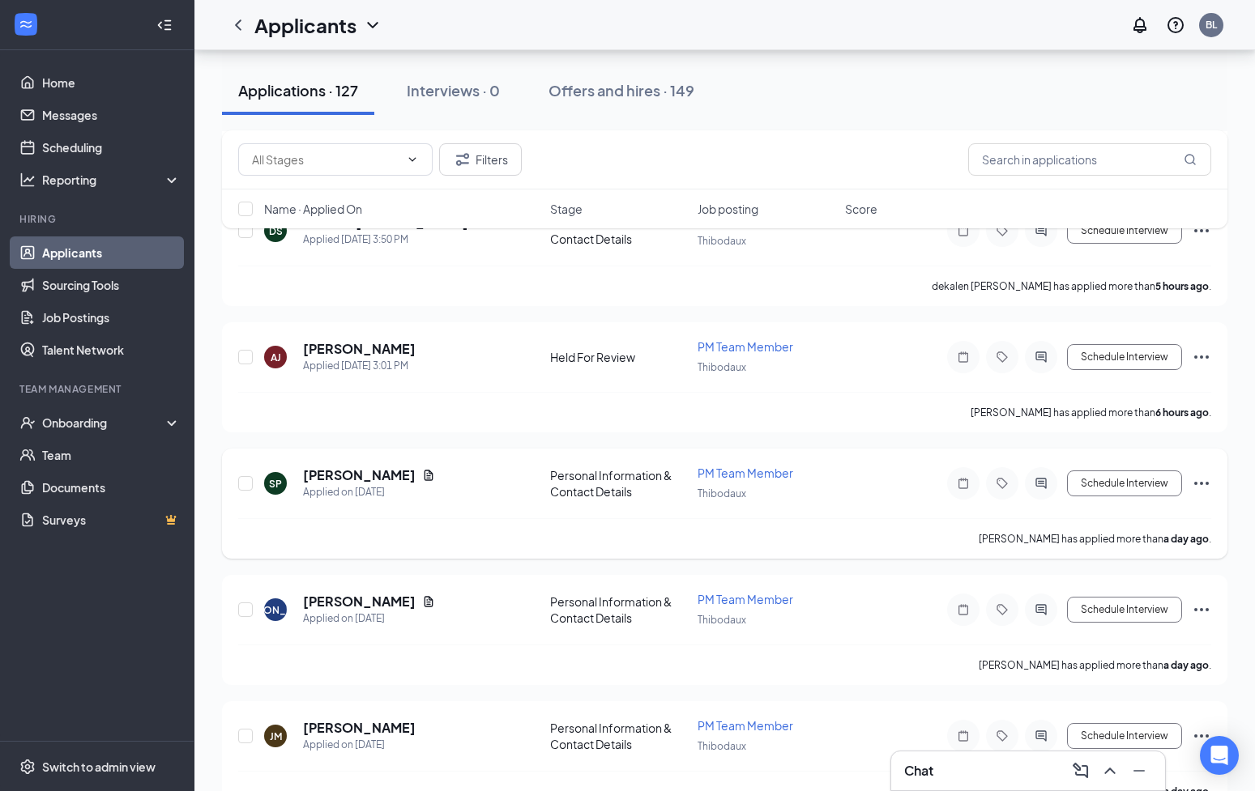
scroll to position [322, 0]
click at [355, 471] on h5 "[PERSON_NAME]" at bounding box center [359, 475] width 113 height 18
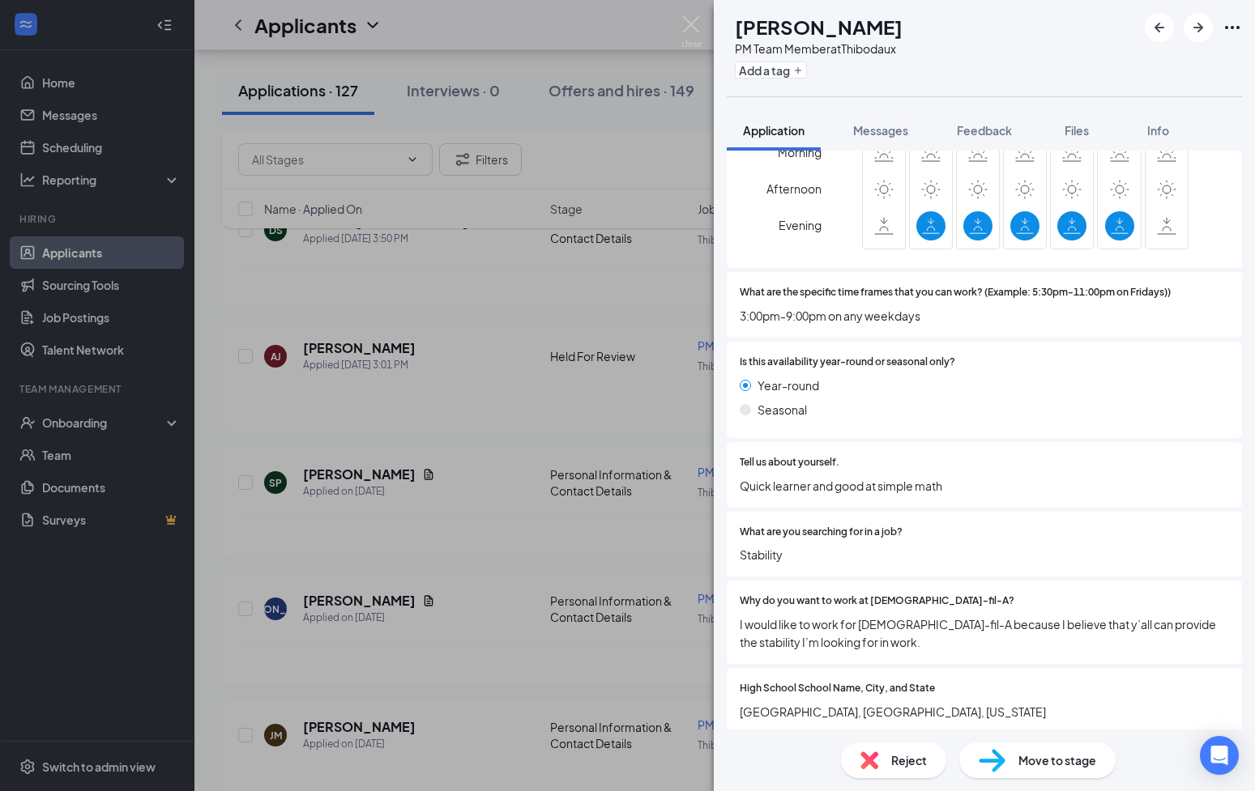
scroll to position [1162, 0]
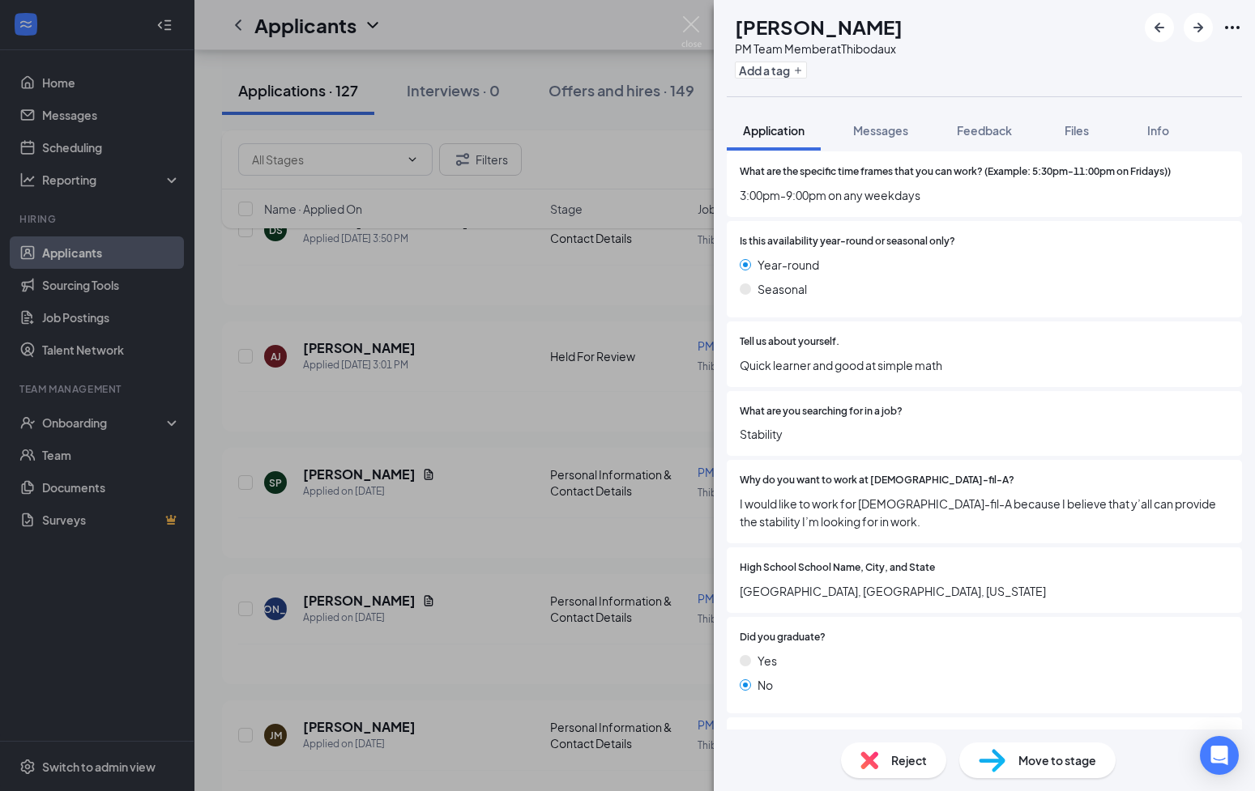
click at [650, 447] on div "SP [PERSON_NAME] PM Team Member at [GEOGRAPHIC_DATA] Add a tag Application Mess…" at bounding box center [627, 395] width 1255 height 791
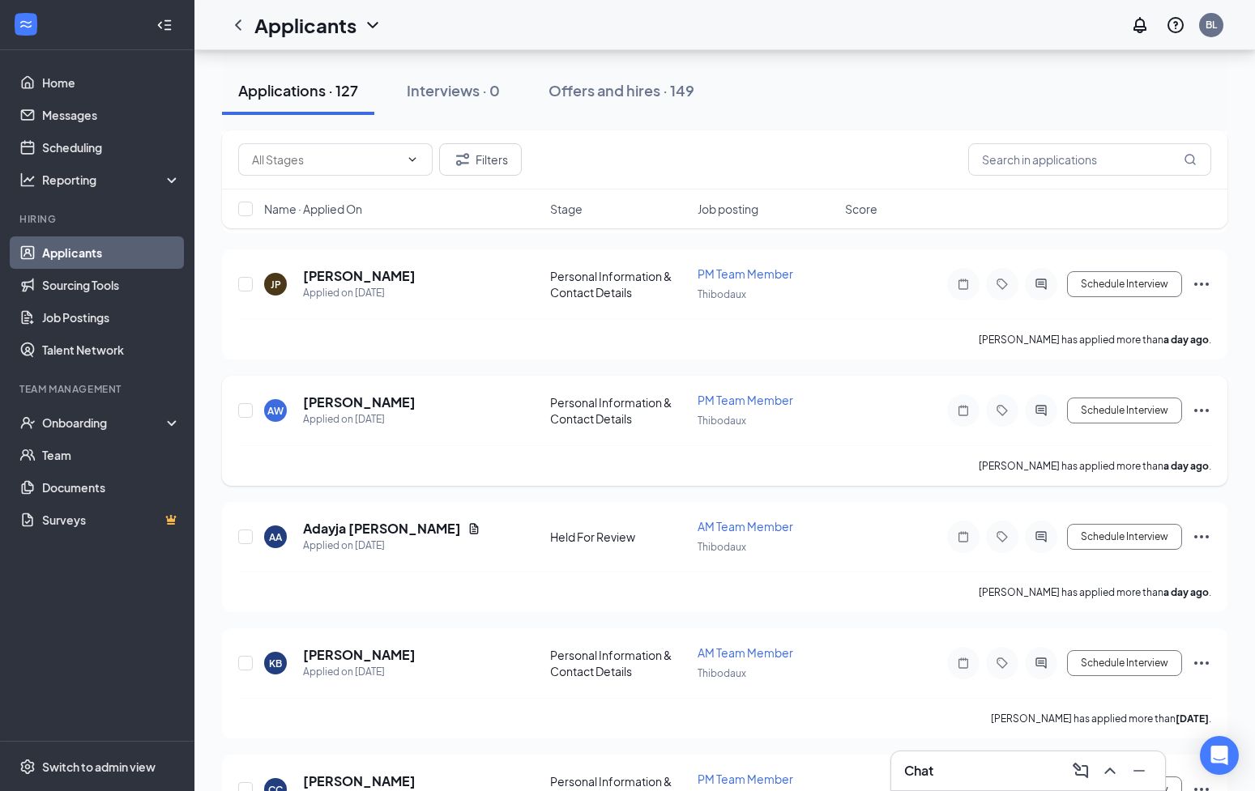
scroll to position [1154, 0]
click at [376, 530] on h5 "Adayja [PERSON_NAME]" at bounding box center [382, 527] width 158 height 18
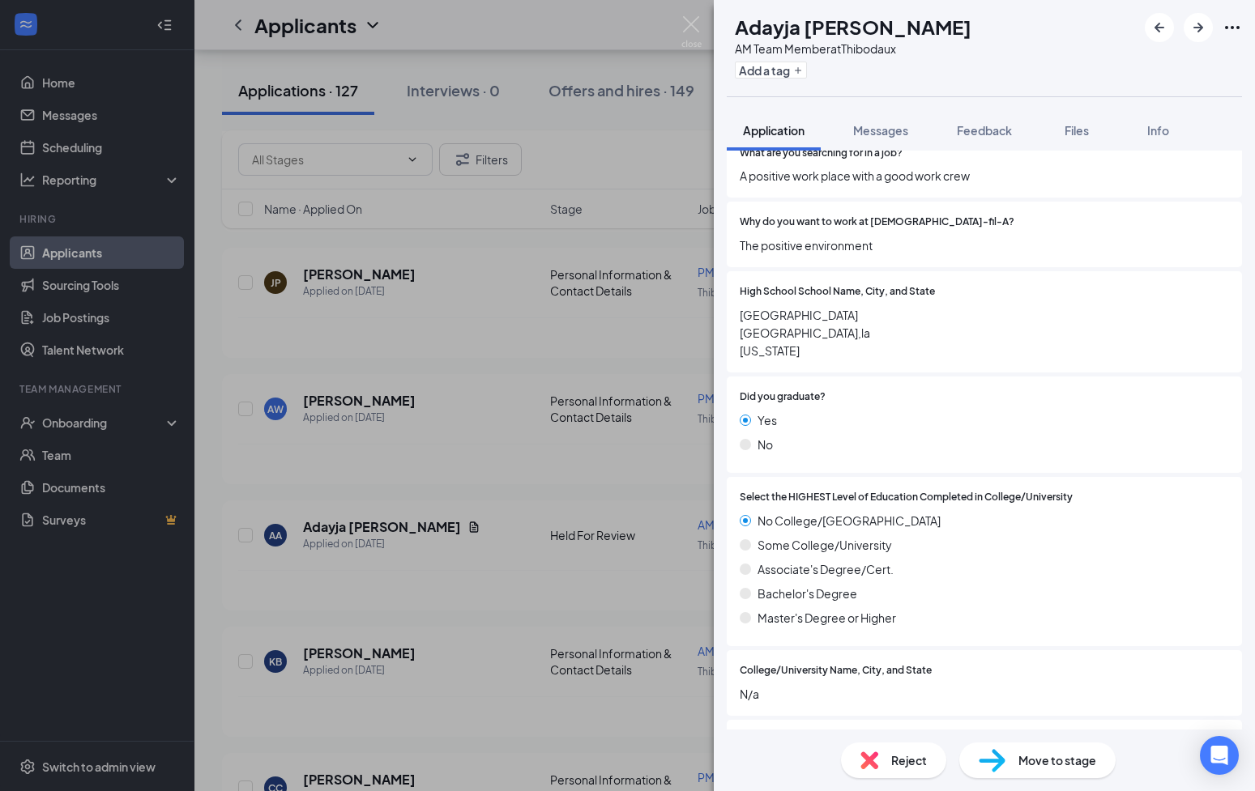
scroll to position [1859, 0]
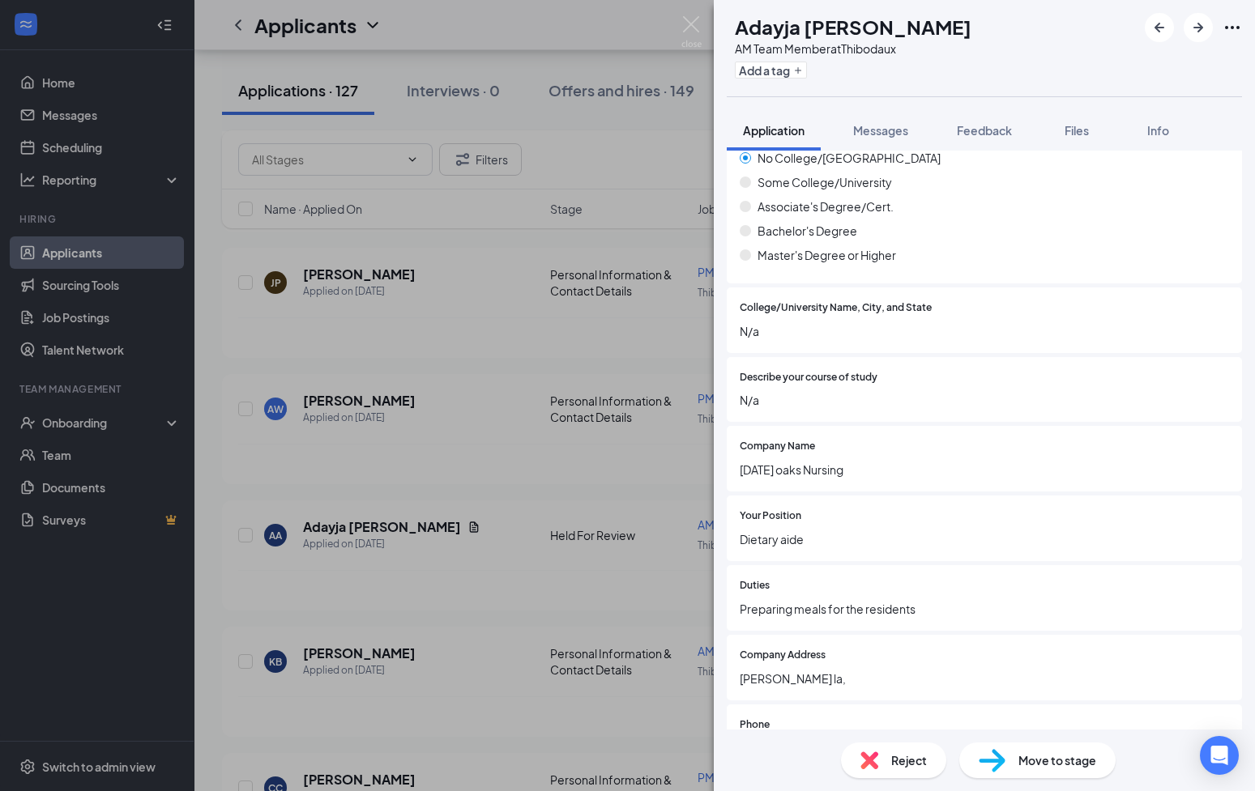
click at [577, 567] on div "AA Adayja [PERSON_NAME] AM Team Member at [GEOGRAPHIC_DATA] Add a tag Applicati…" at bounding box center [627, 395] width 1255 height 791
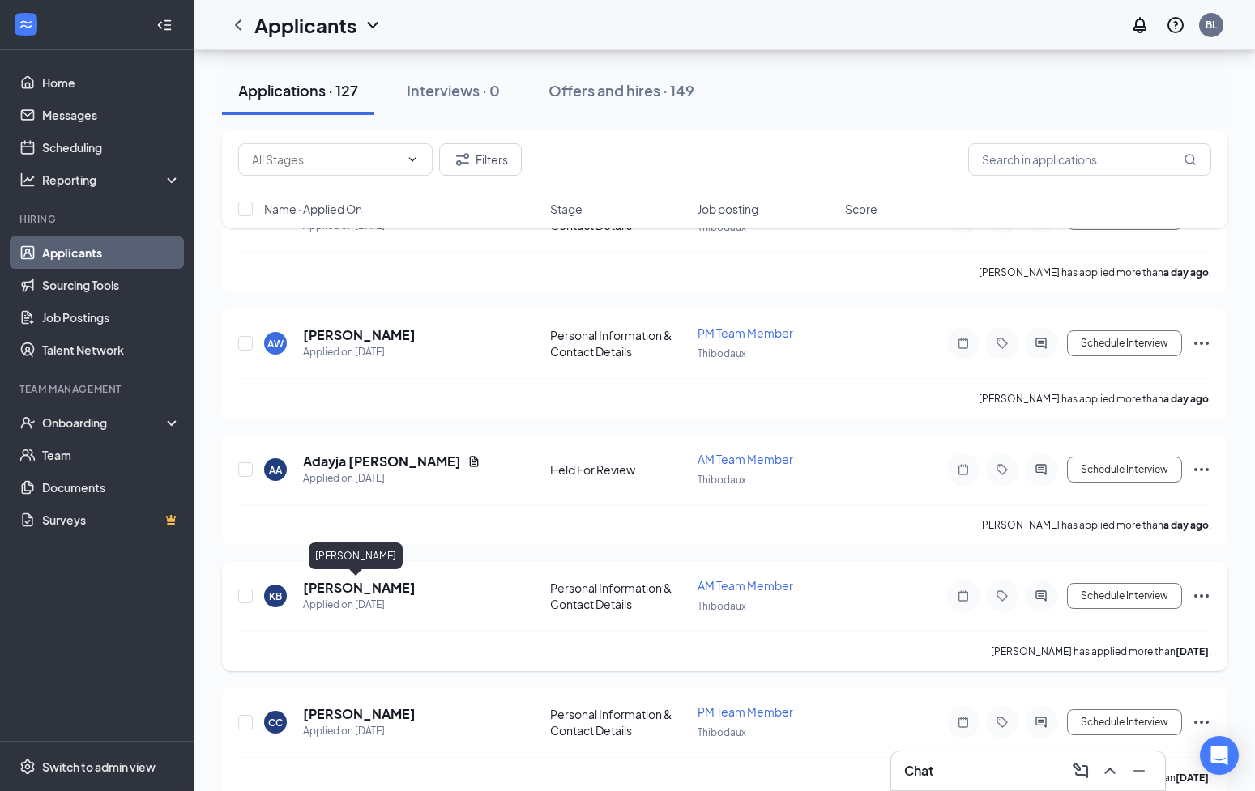
scroll to position [1218, 0]
click at [324, 594] on h5 "[PERSON_NAME]" at bounding box center [359, 590] width 113 height 18
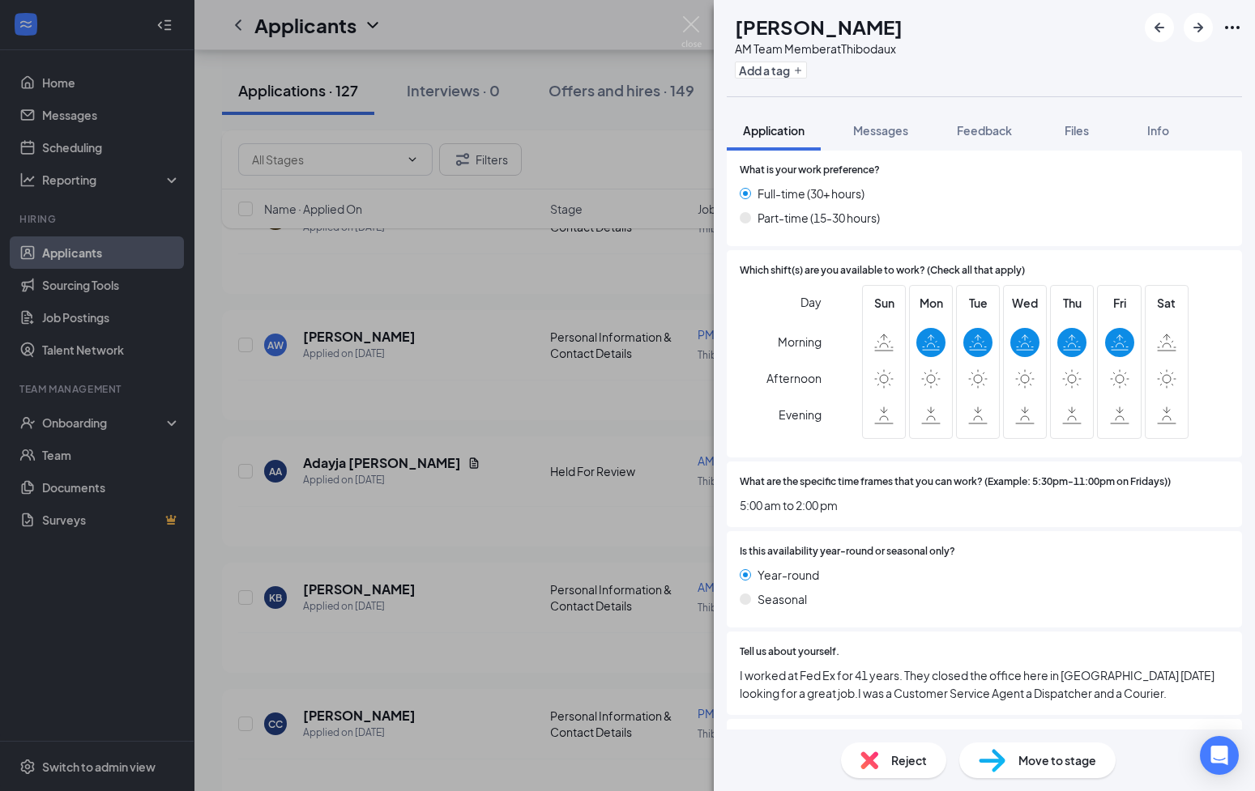
scroll to position [756, 0]
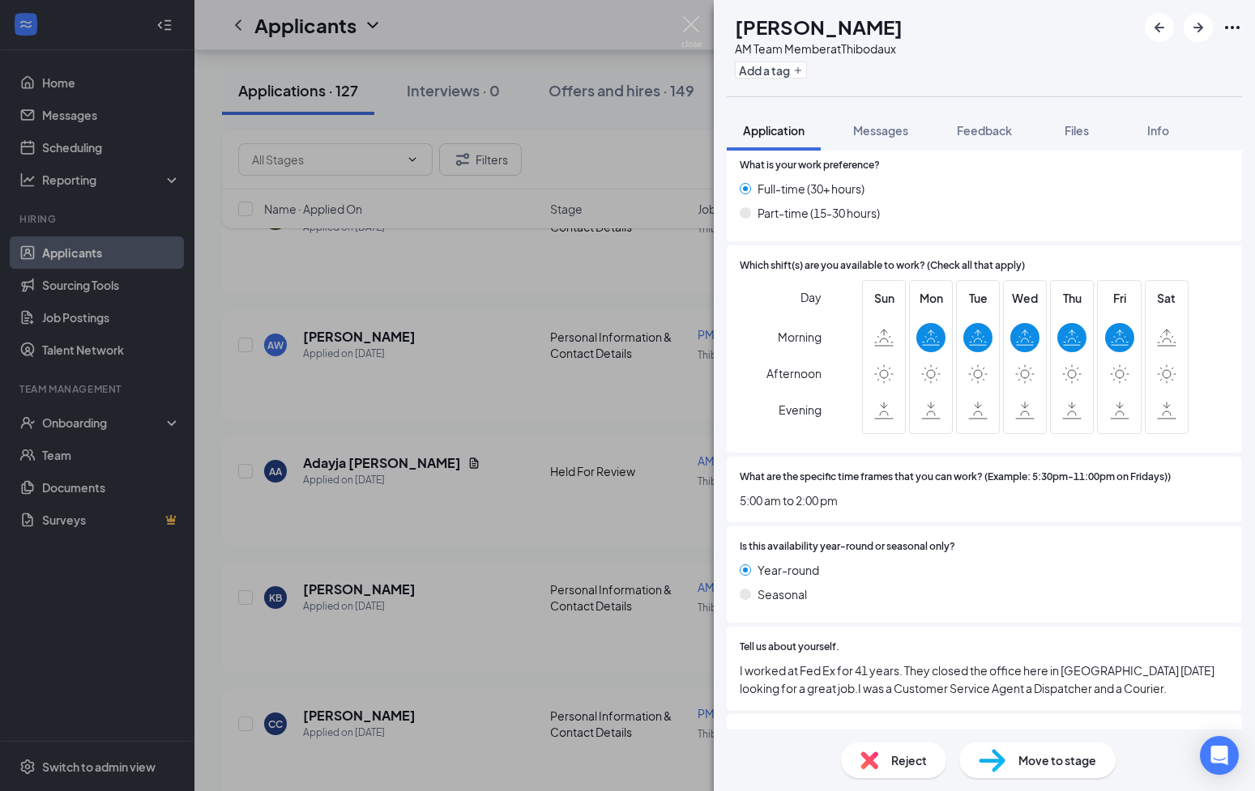
click at [517, 532] on div "KB [PERSON_NAME] AM Team Member at [GEOGRAPHIC_DATA] Add a tag Application Mess…" at bounding box center [627, 395] width 1255 height 791
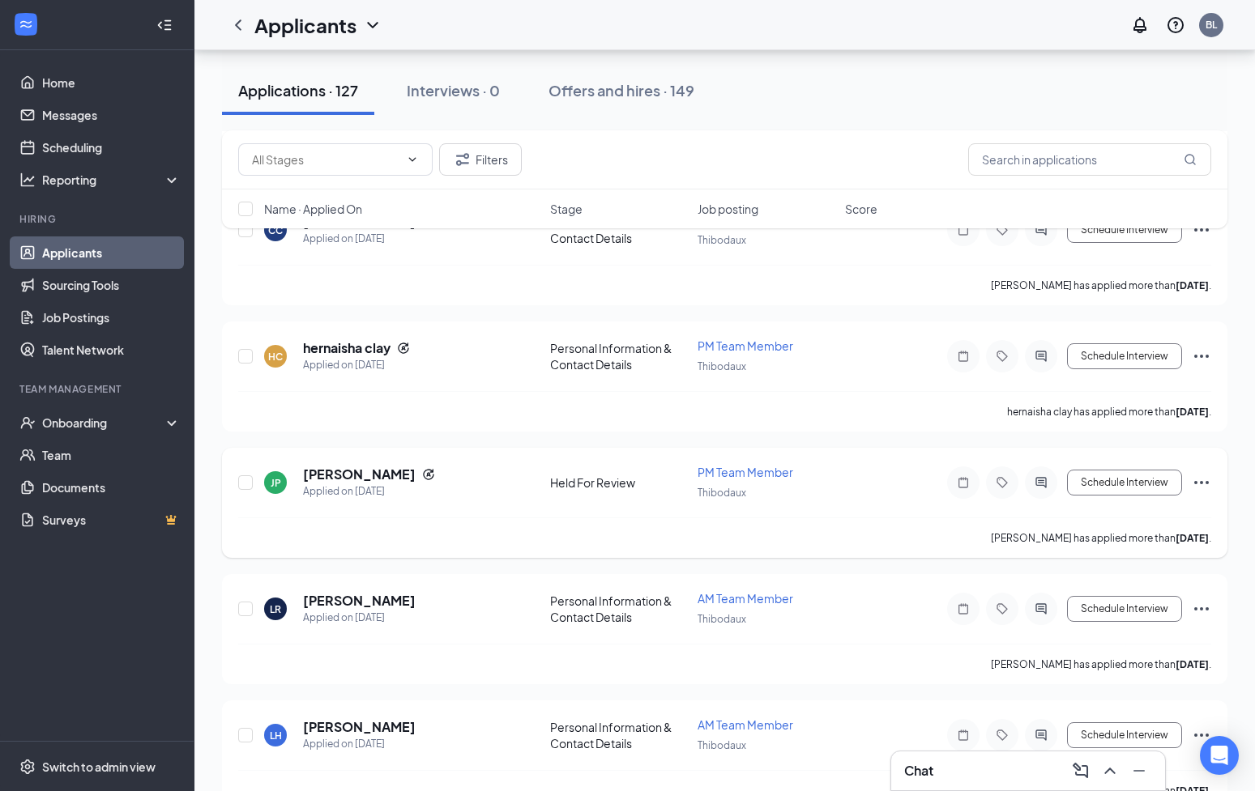
scroll to position [1807, 0]
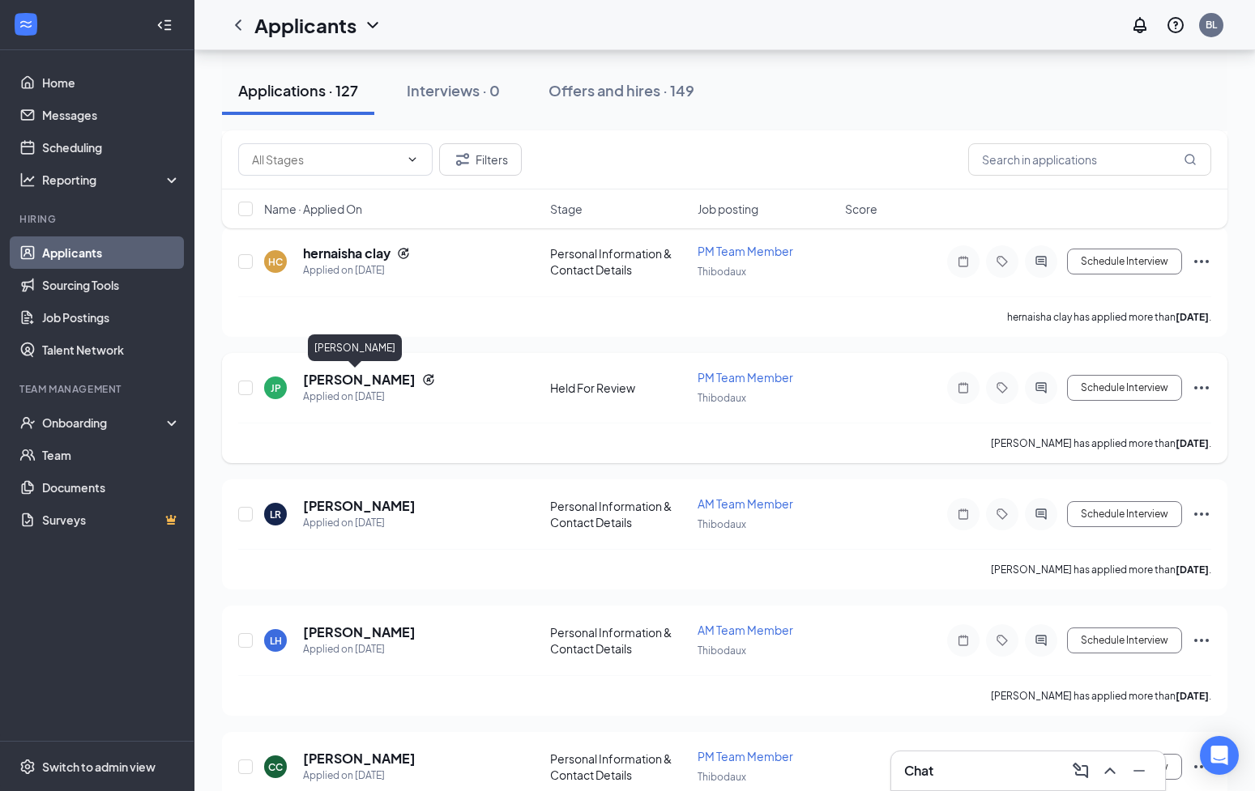
click at [359, 382] on h5 "[PERSON_NAME]" at bounding box center [359, 380] width 113 height 18
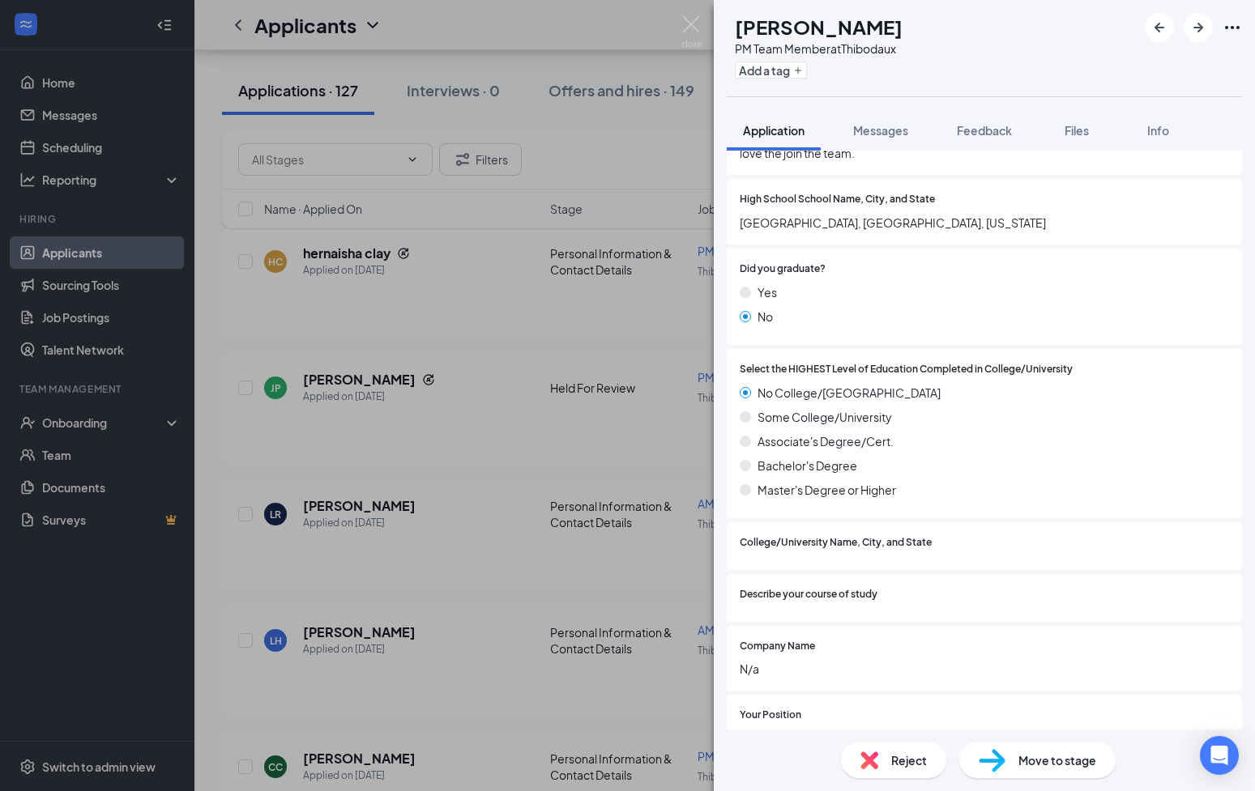
scroll to position [1542, 0]
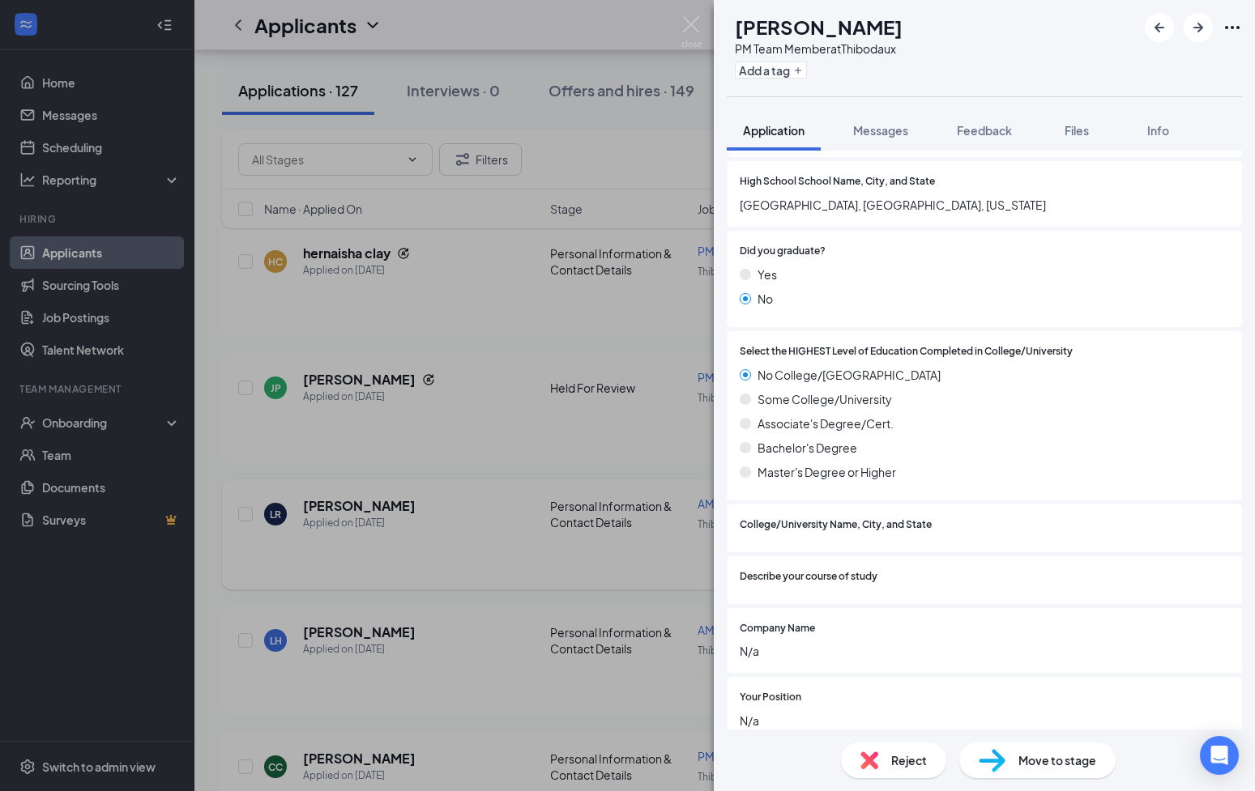
click at [624, 526] on div "JP [PERSON_NAME] PM Team Member at [GEOGRAPHIC_DATA] Add a tag Application Mess…" at bounding box center [627, 395] width 1255 height 791
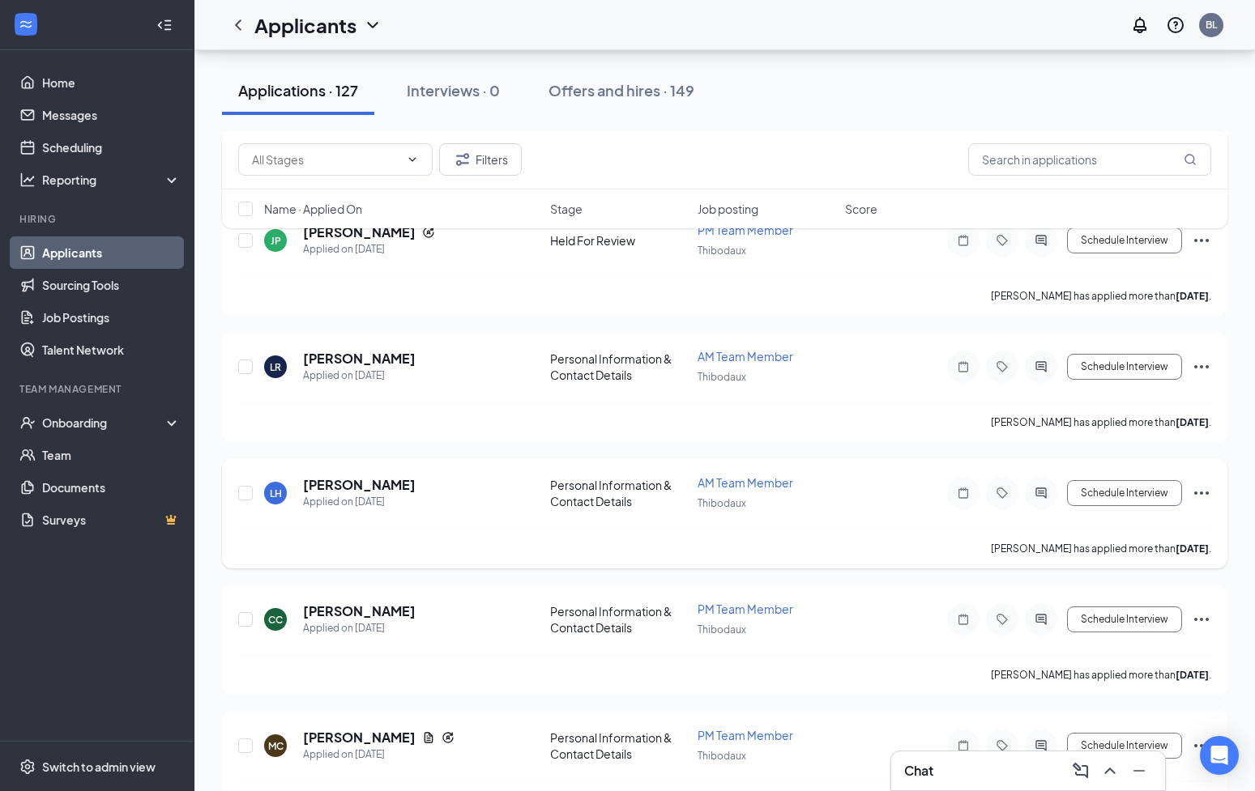
scroll to position [1970, 0]
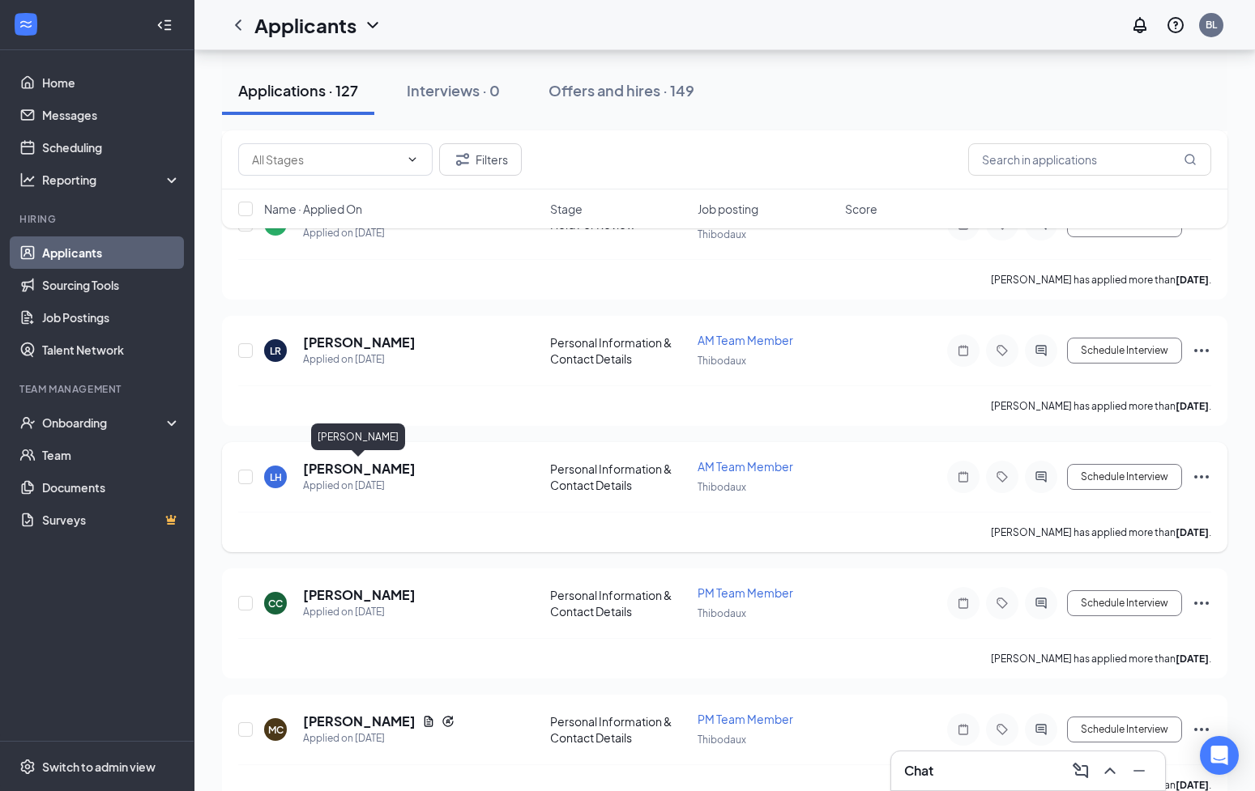
click at [379, 474] on h5 "[PERSON_NAME]" at bounding box center [359, 469] width 113 height 18
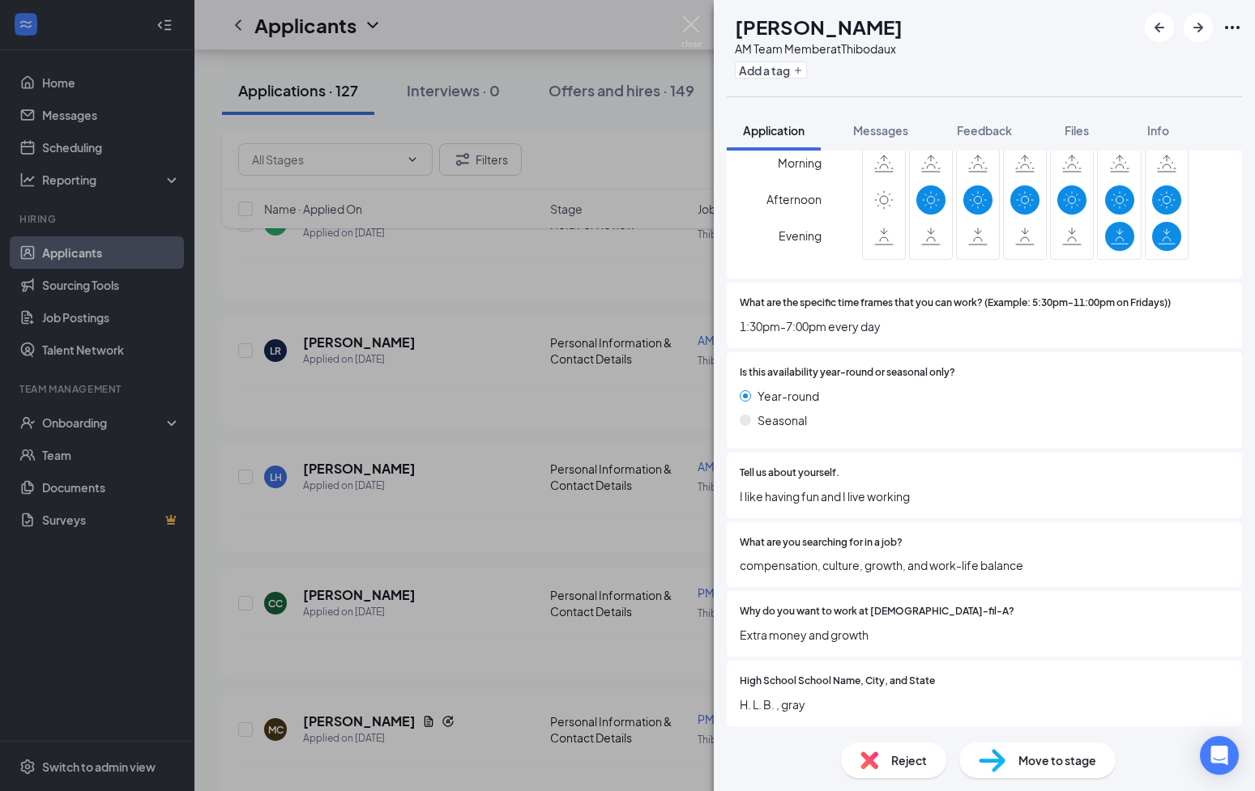
scroll to position [1052, 0]
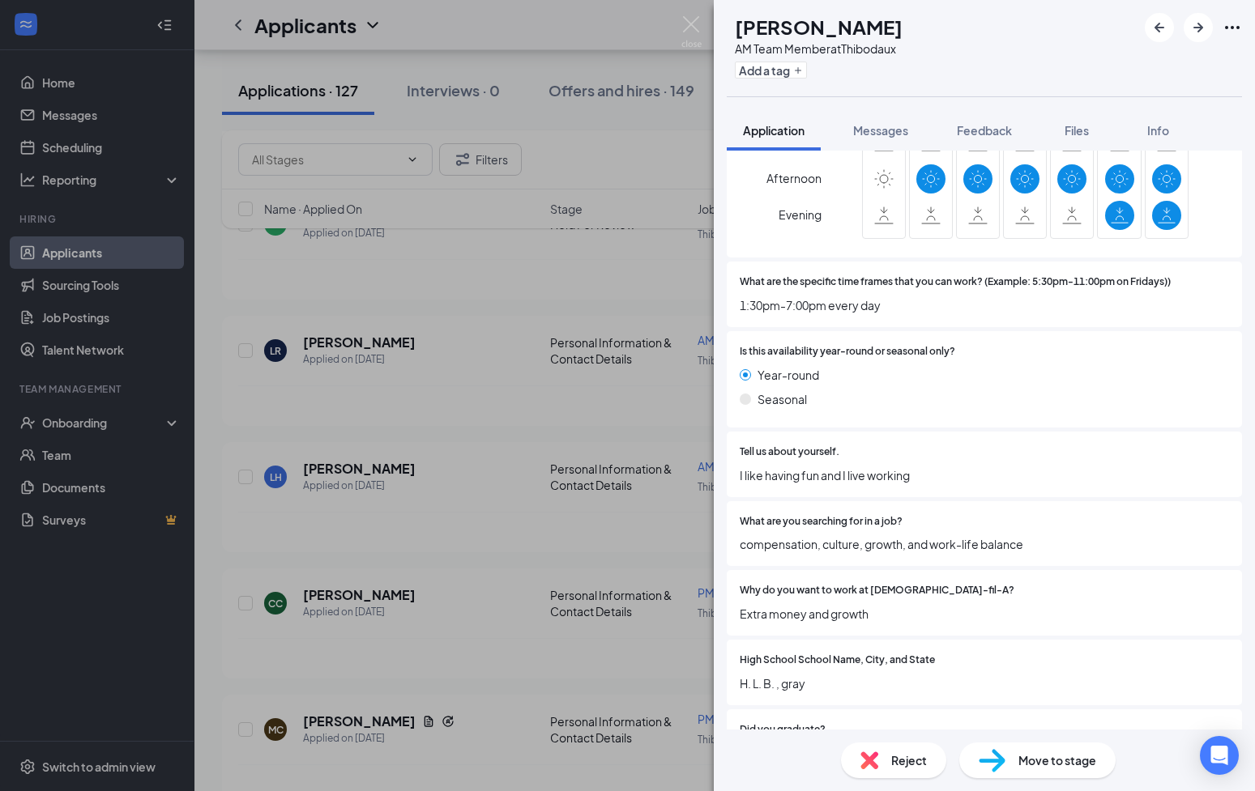
click at [488, 566] on div "LH [PERSON_NAME] AM Team Member at [GEOGRAPHIC_DATA] Add a tag Application Mess…" at bounding box center [627, 395] width 1255 height 791
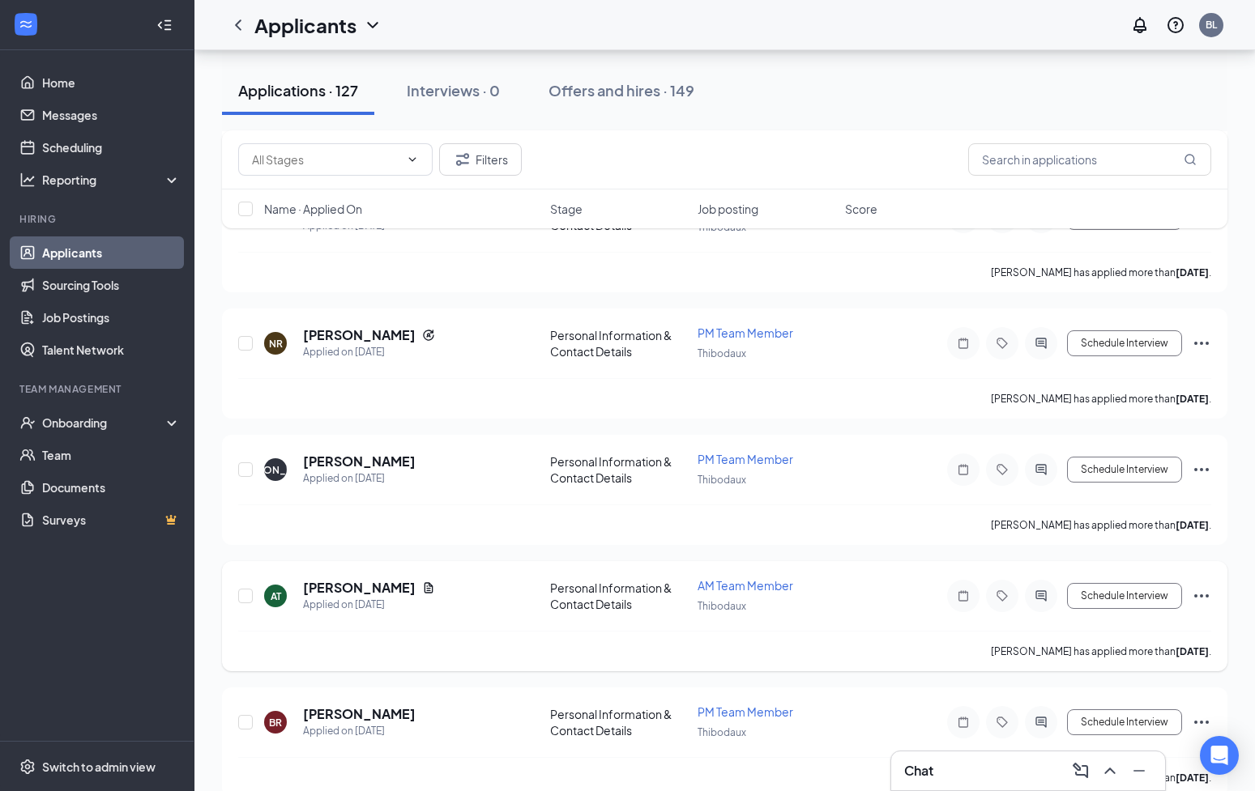
scroll to position [2613, 0]
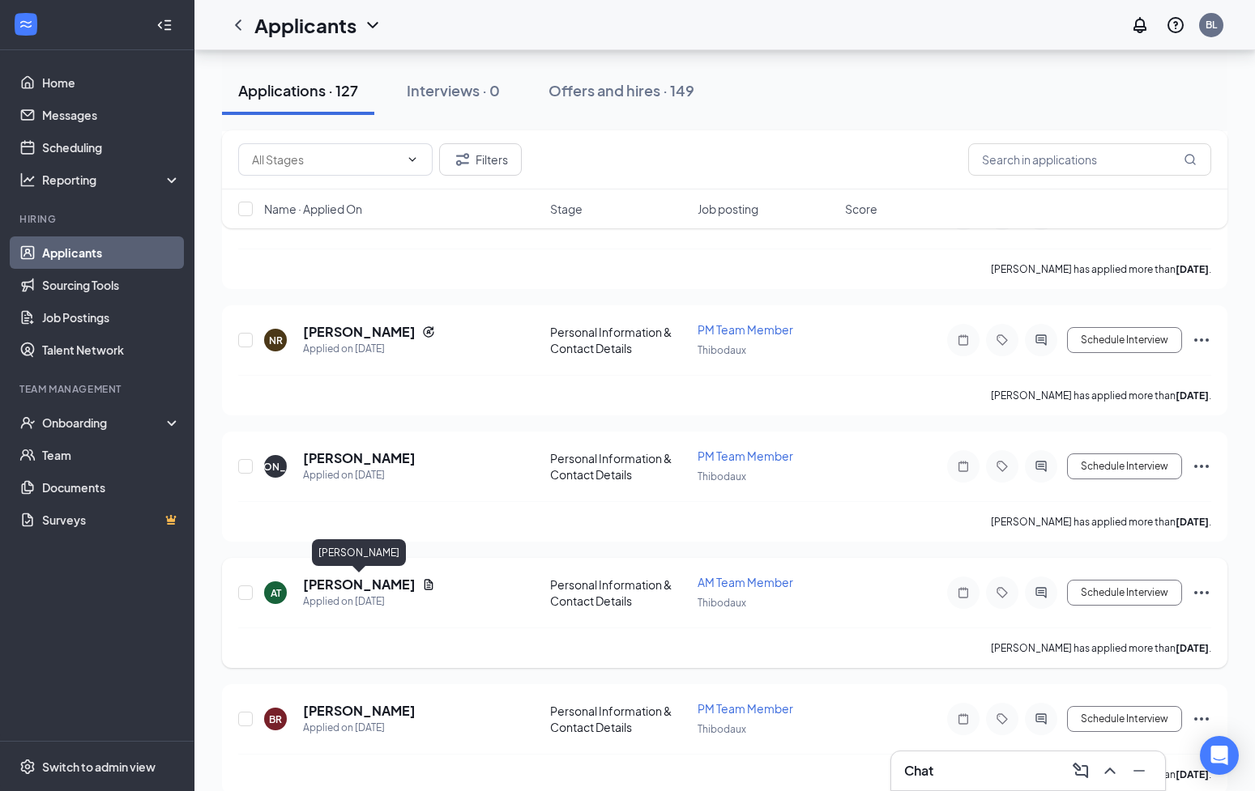
click at [387, 588] on h5 "[PERSON_NAME]" at bounding box center [359, 585] width 113 height 18
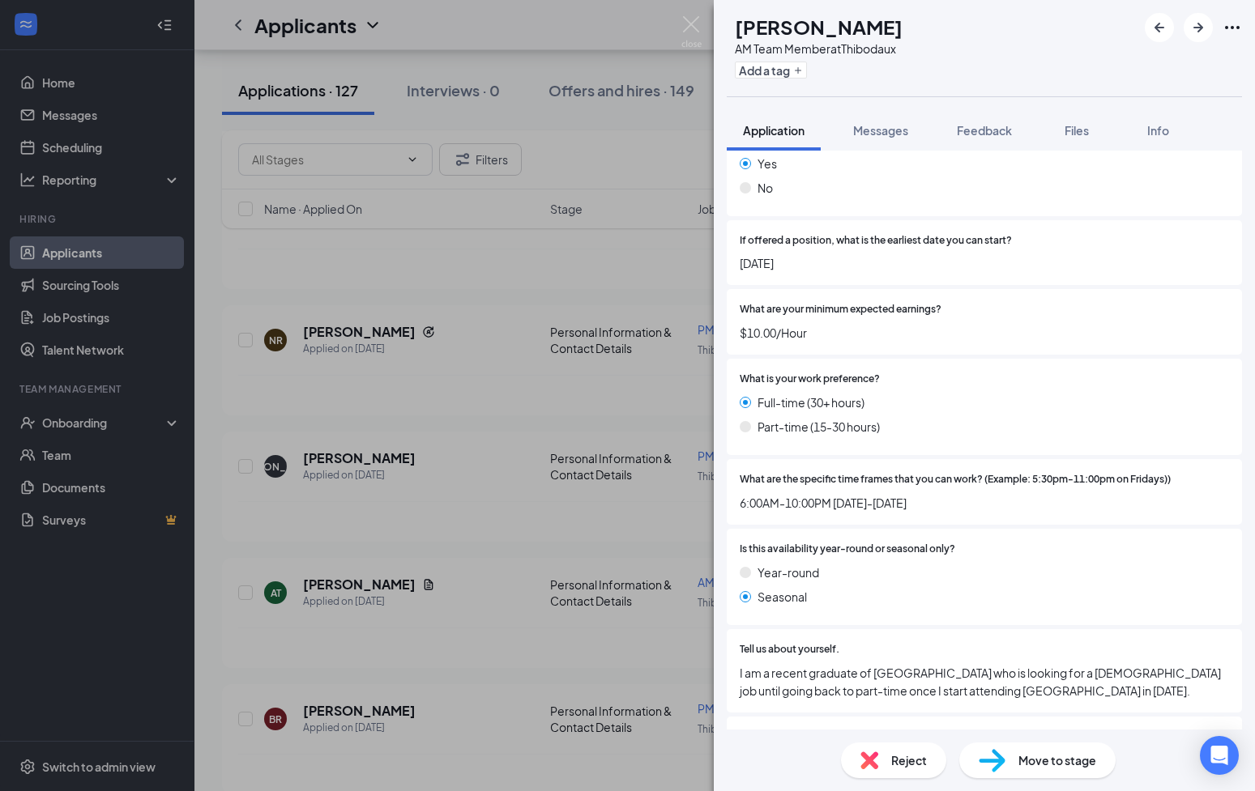
scroll to position [705, 0]
